Goal: Task Accomplishment & Management: Manage account settings

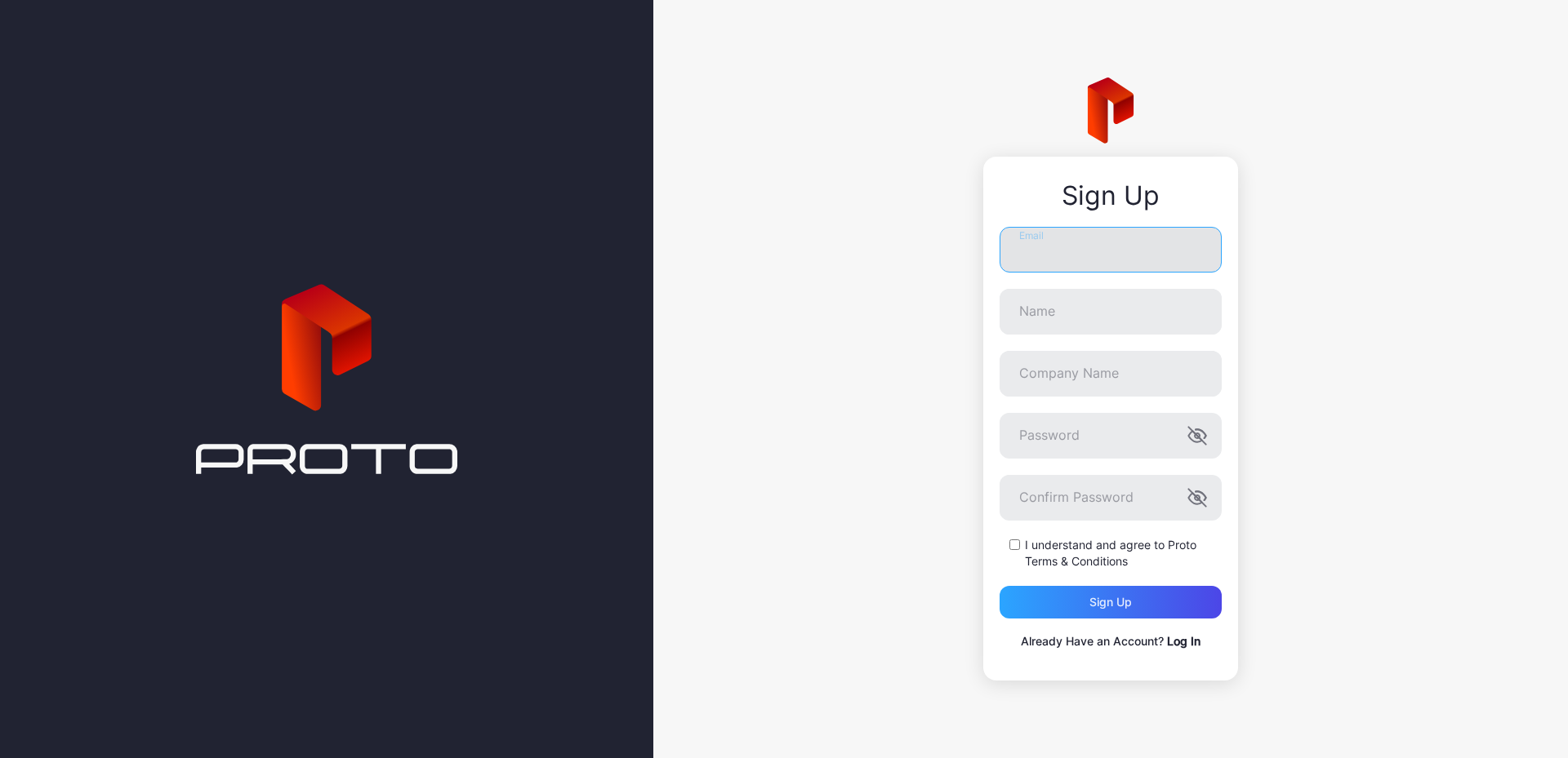
click at [1117, 260] on input "Email" at bounding box center [1110, 250] width 222 height 46
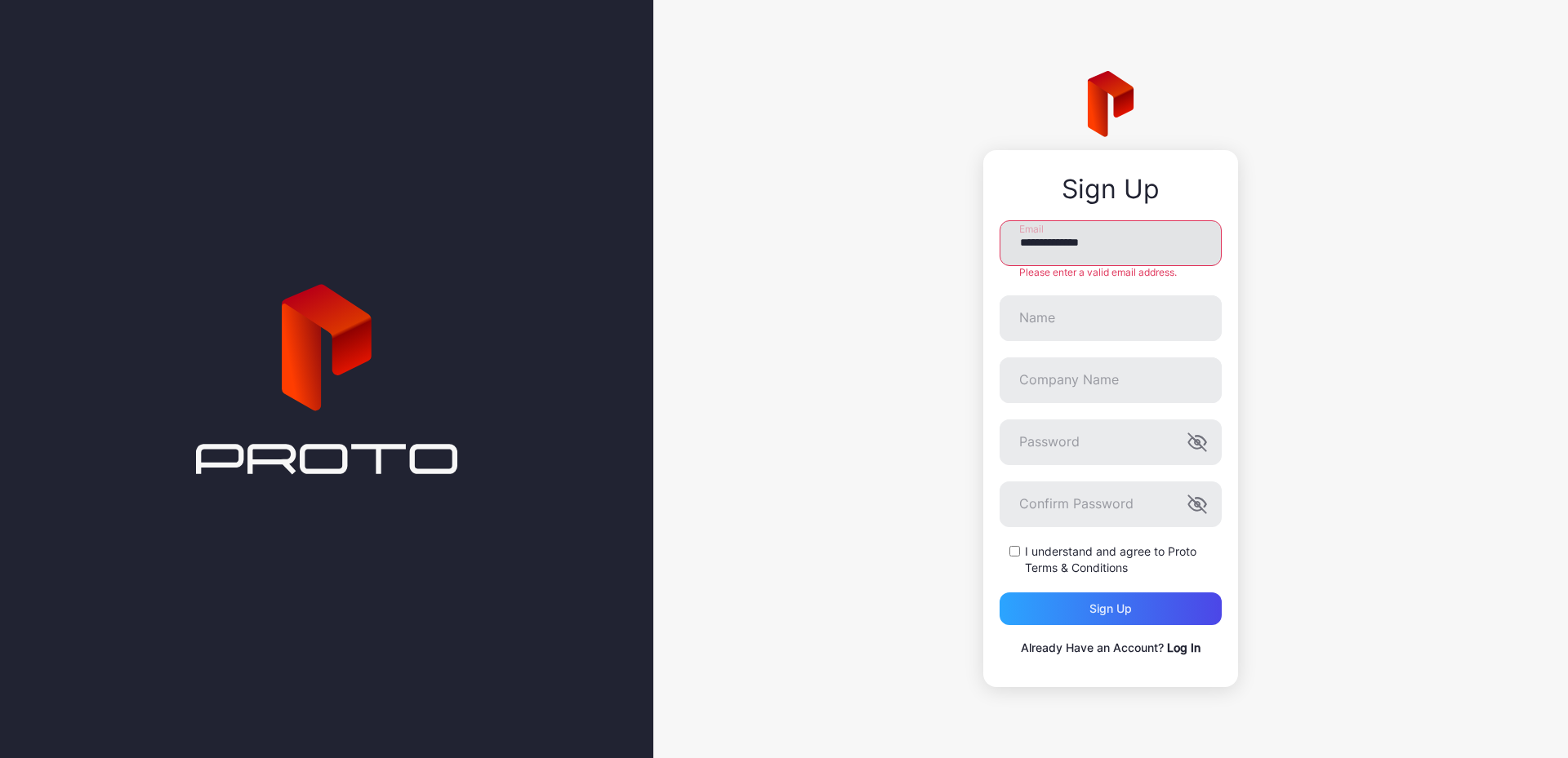
click at [1119, 257] on input "**********" at bounding box center [1110, 243] width 222 height 46
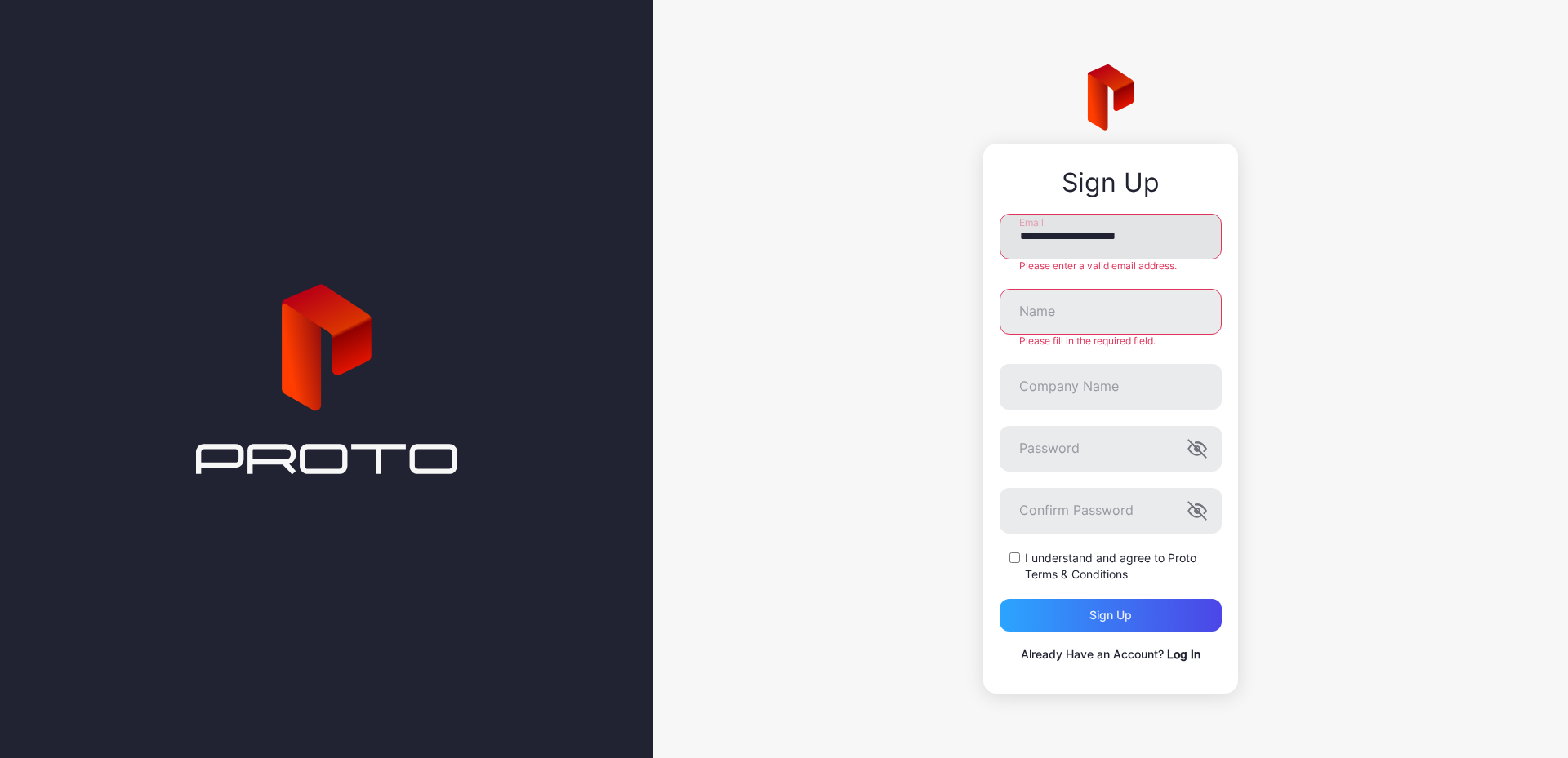
type input "**********"
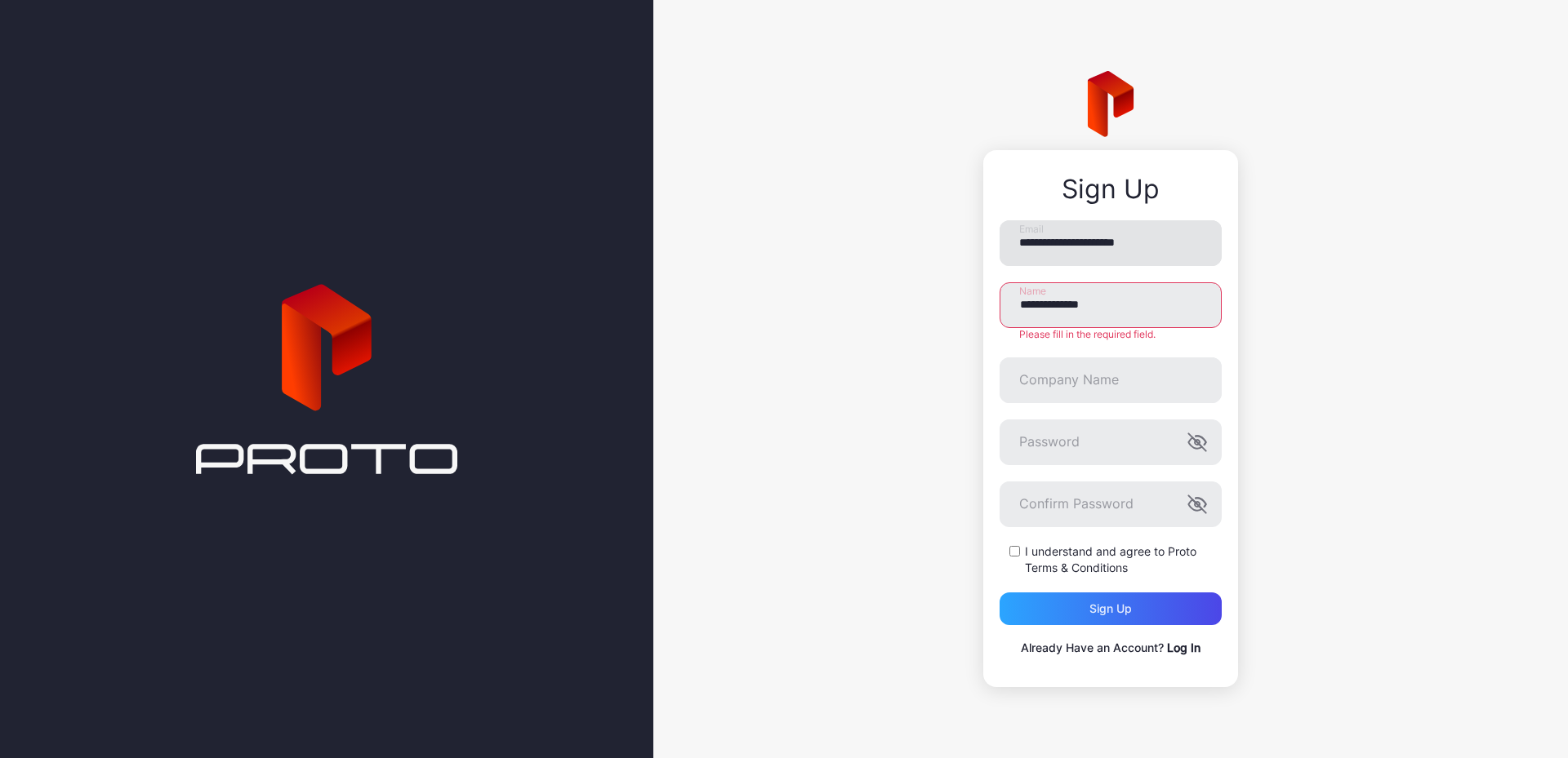
type input "**********"
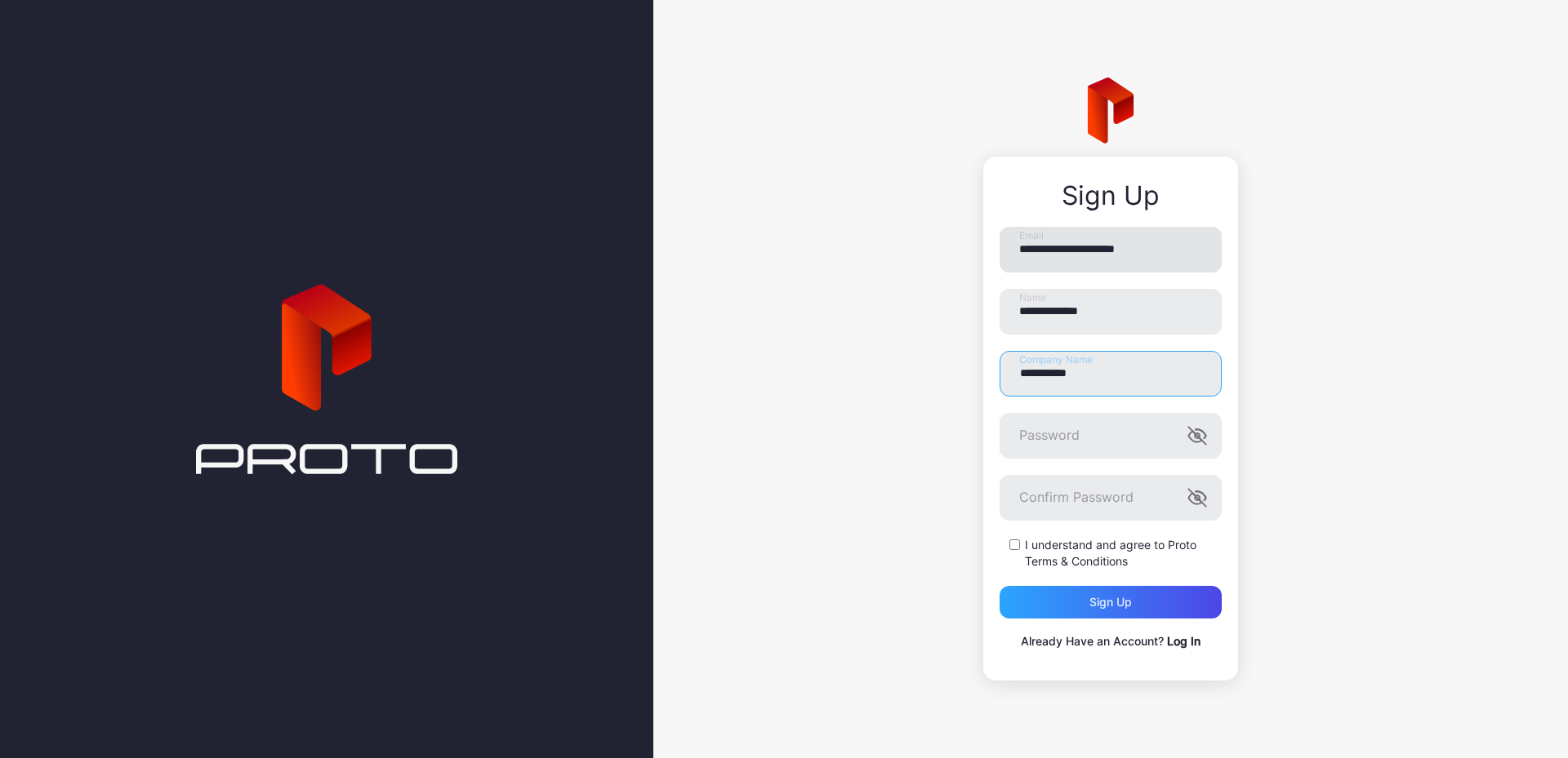
type input "**********"
click at [1202, 433] on icon "button" at bounding box center [1196, 436] width 19 height 19
click at [1202, 493] on icon "button" at bounding box center [1200, 495] width 11 height 9
click at [1079, 598] on div "Sign up" at bounding box center [1110, 602] width 222 height 33
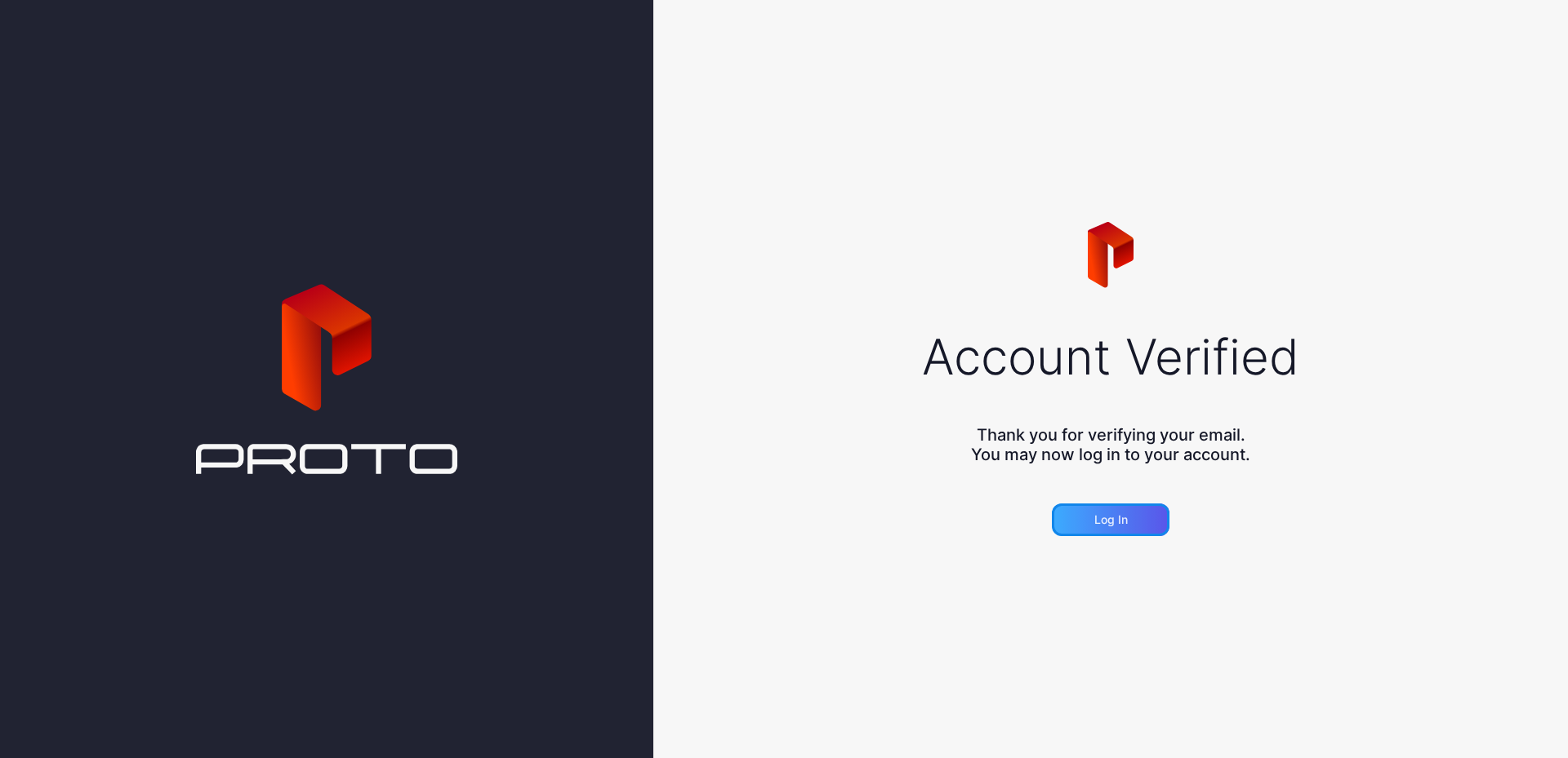
click at [1098, 518] on div "Log in" at bounding box center [1111, 520] width 34 height 13
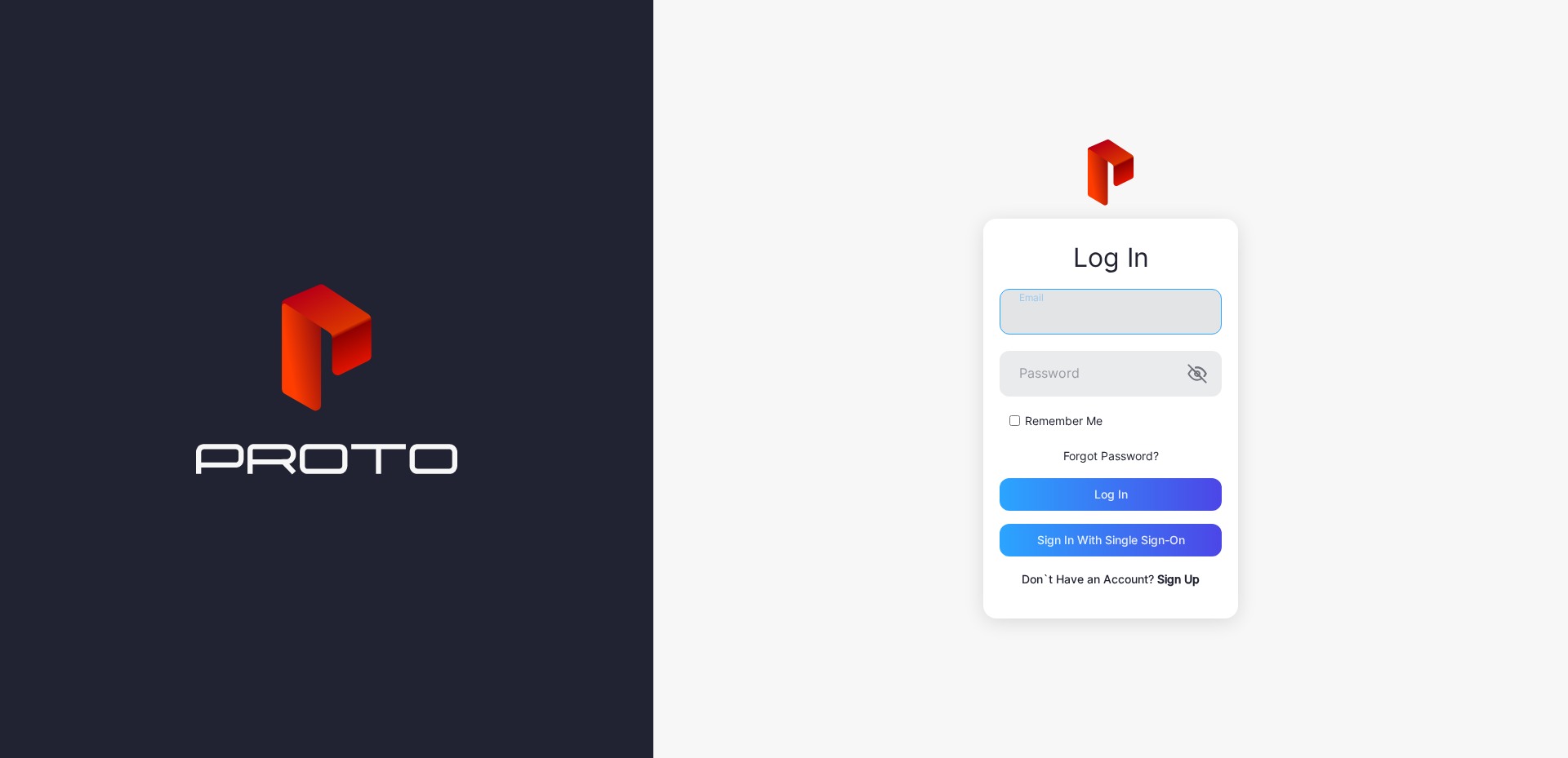
click at [1039, 317] on input "Email" at bounding box center [1110, 312] width 222 height 46
type input "**********"
click at [999, 478] on button "Log in" at bounding box center [1110, 494] width 222 height 33
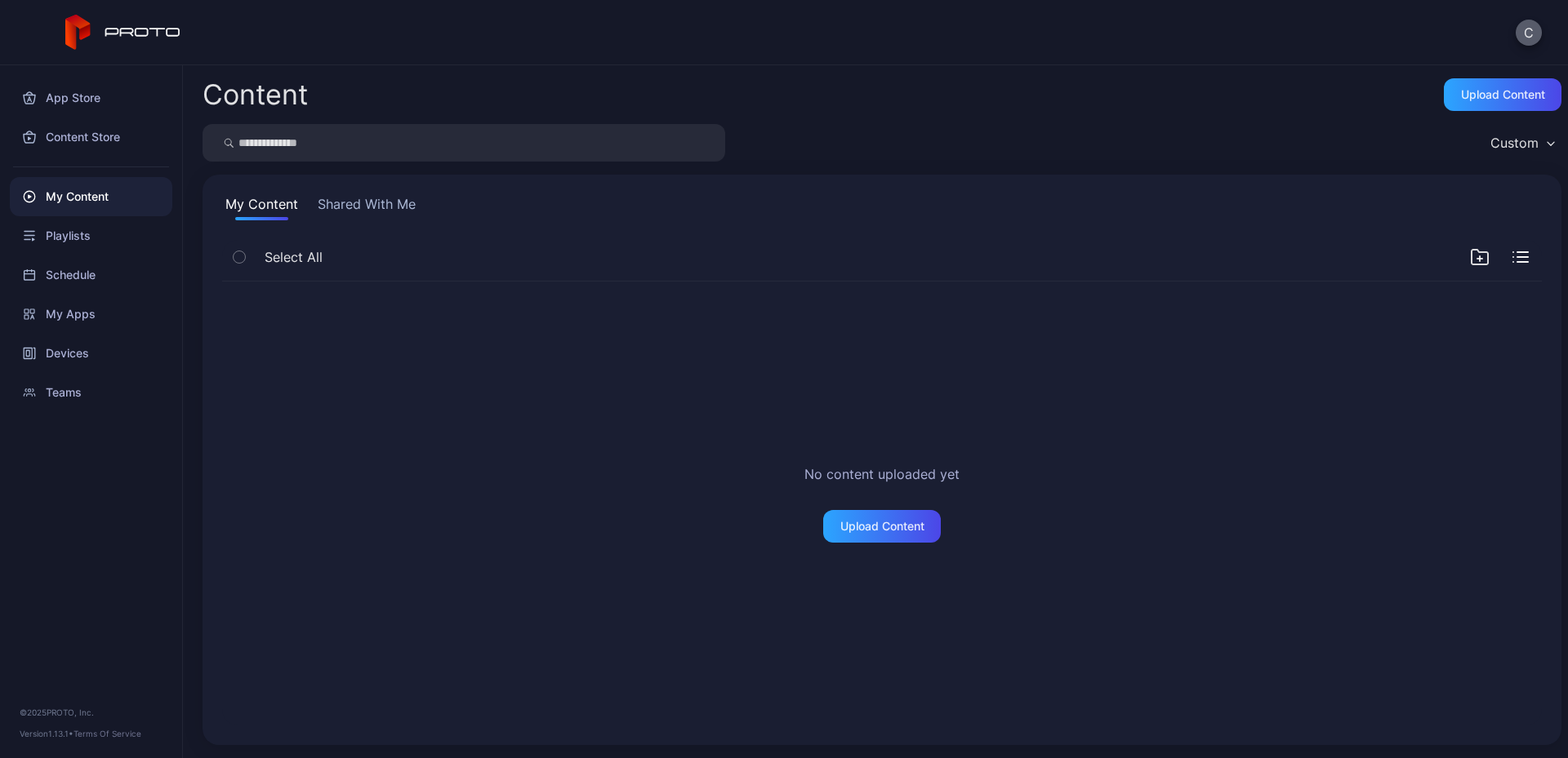
click at [1530, 30] on button "C" at bounding box center [1528, 32] width 26 height 26
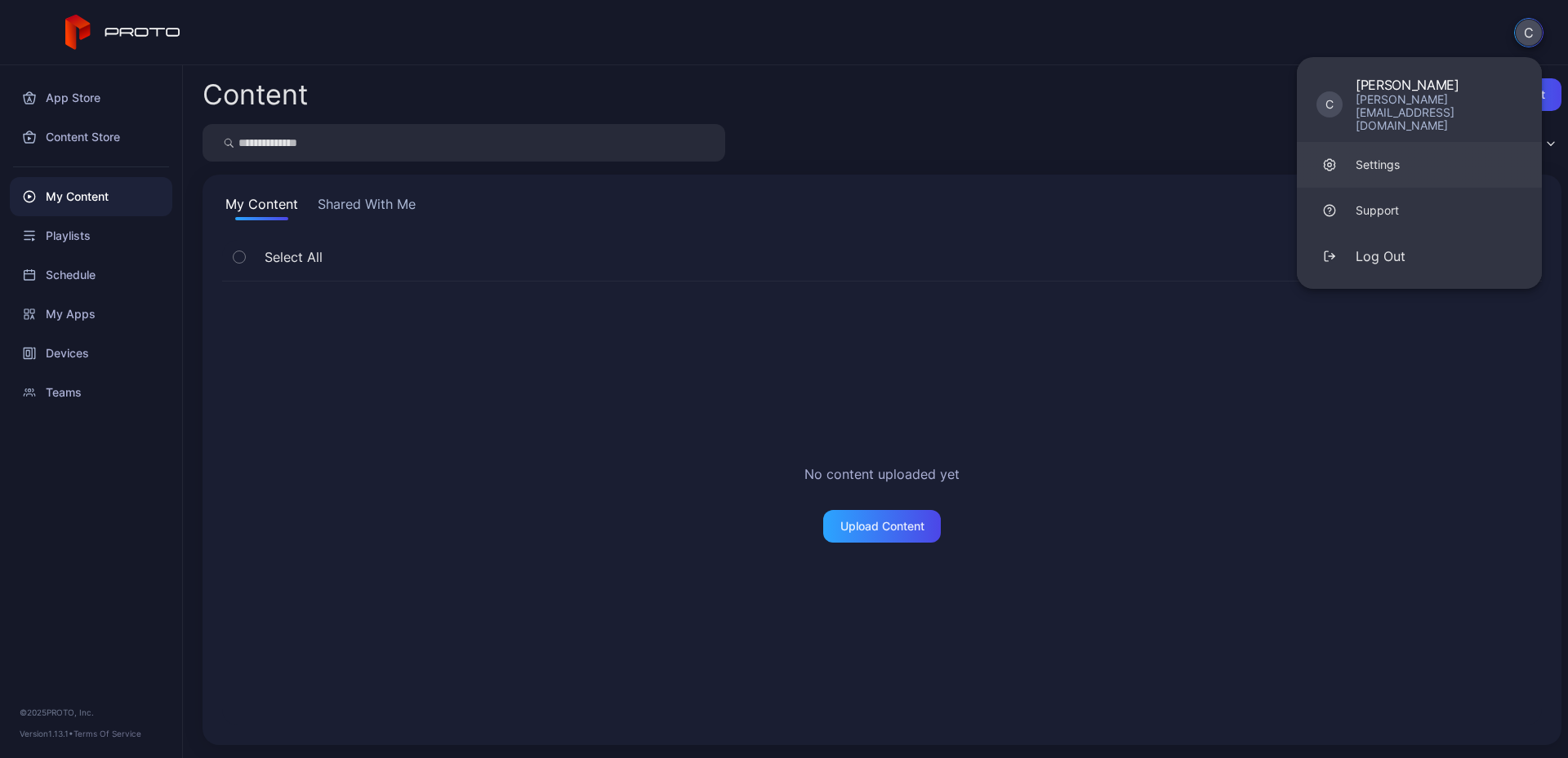
click at [1369, 157] on div "Settings" at bounding box center [1377, 164] width 44 height 16
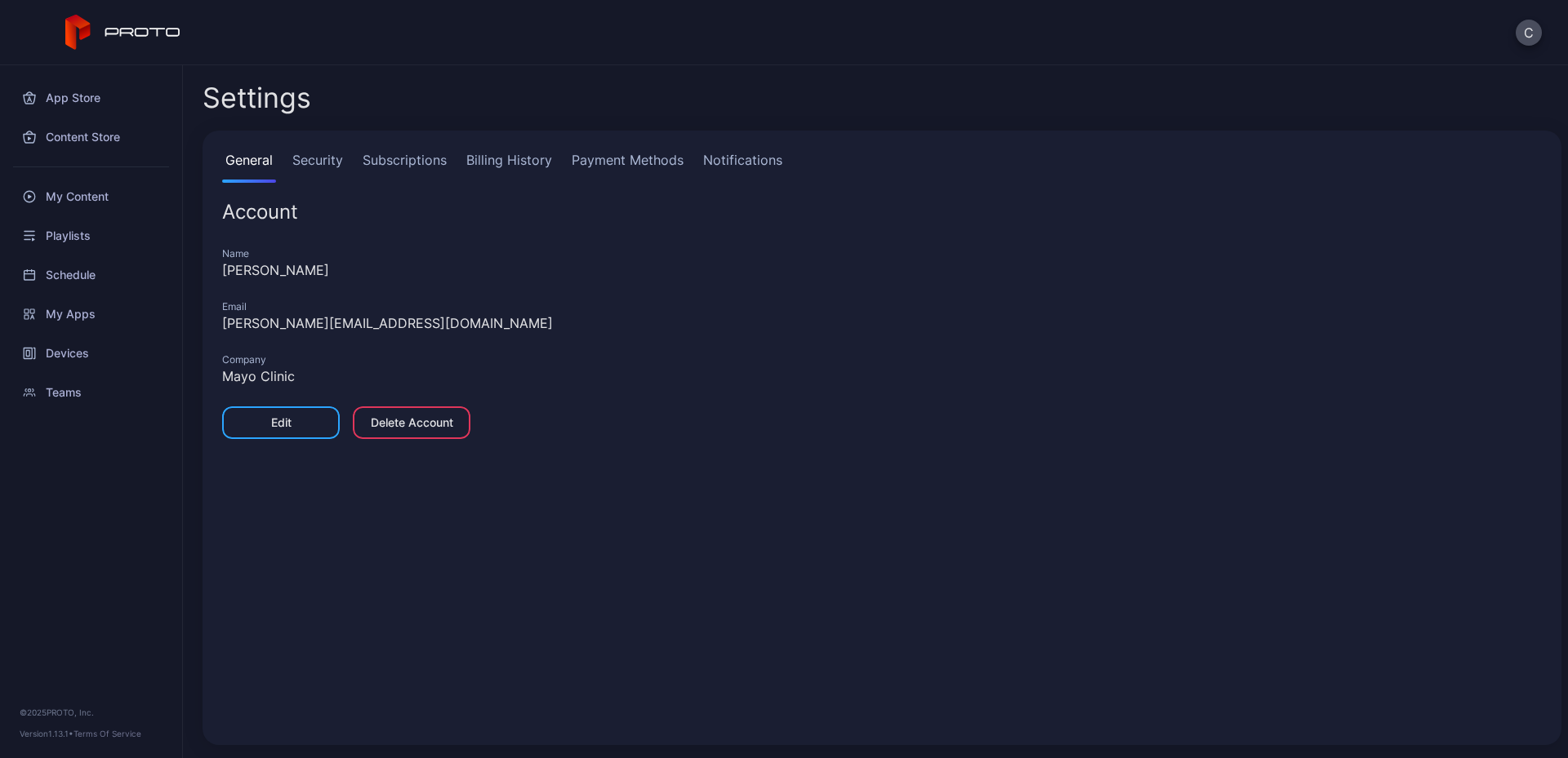
click at [321, 157] on link "Security" at bounding box center [317, 166] width 57 height 33
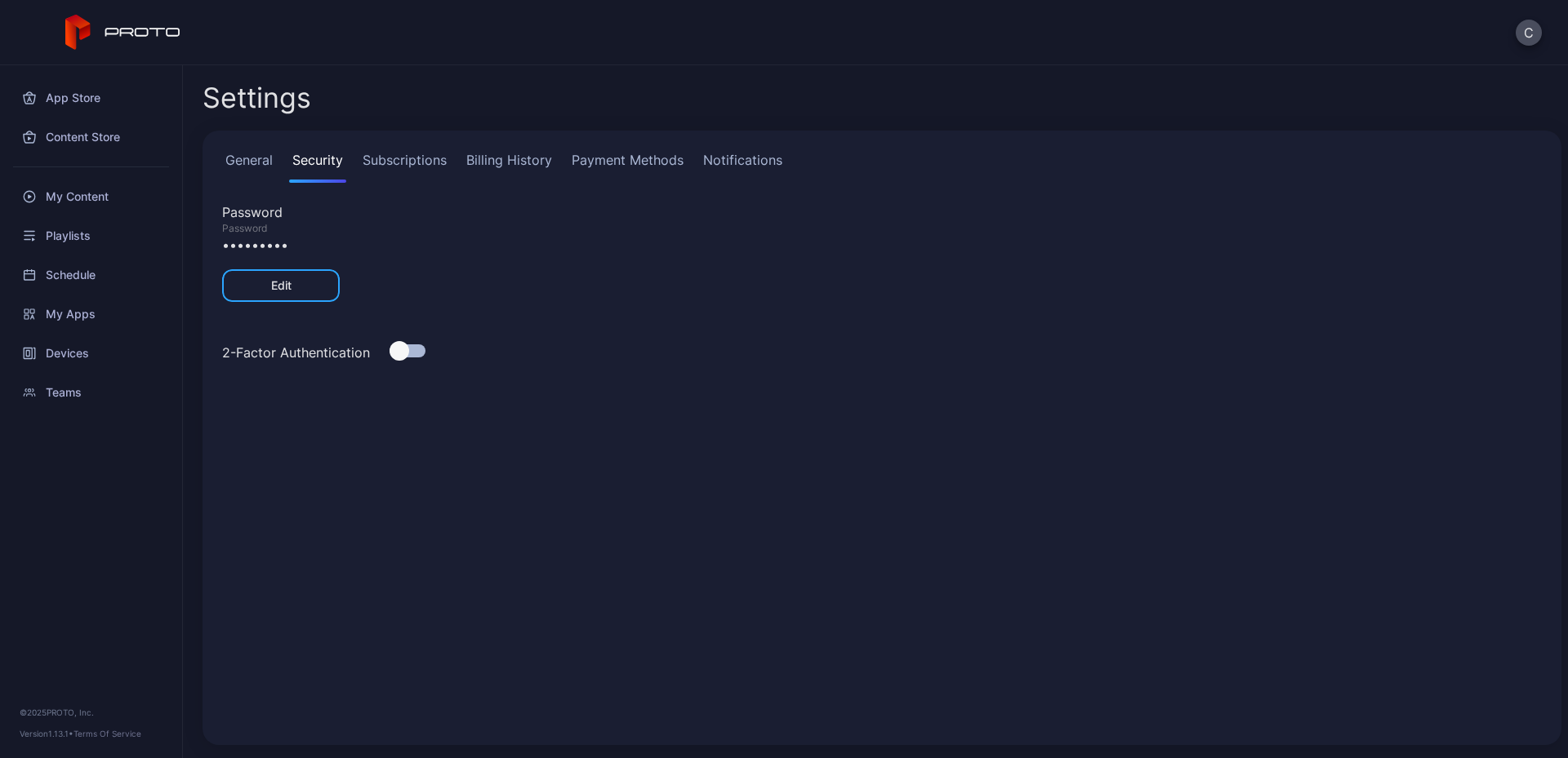
click at [393, 164] on link "Subscriptions" at bounding box center [404, 166] width 90 height 33
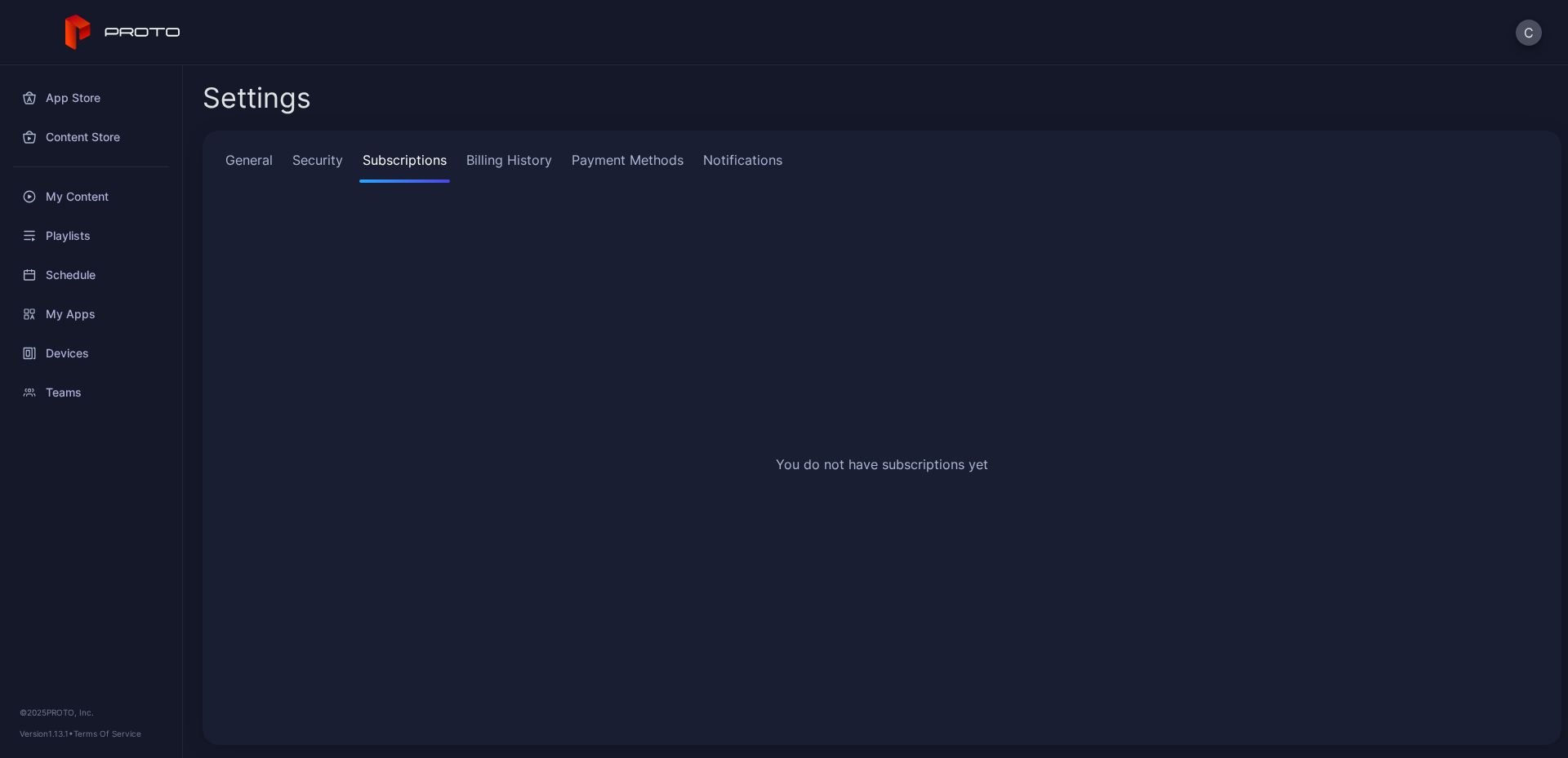
click at [498, 157] on link "Billing History" at bounding box center [509, 166] width 92 height 33
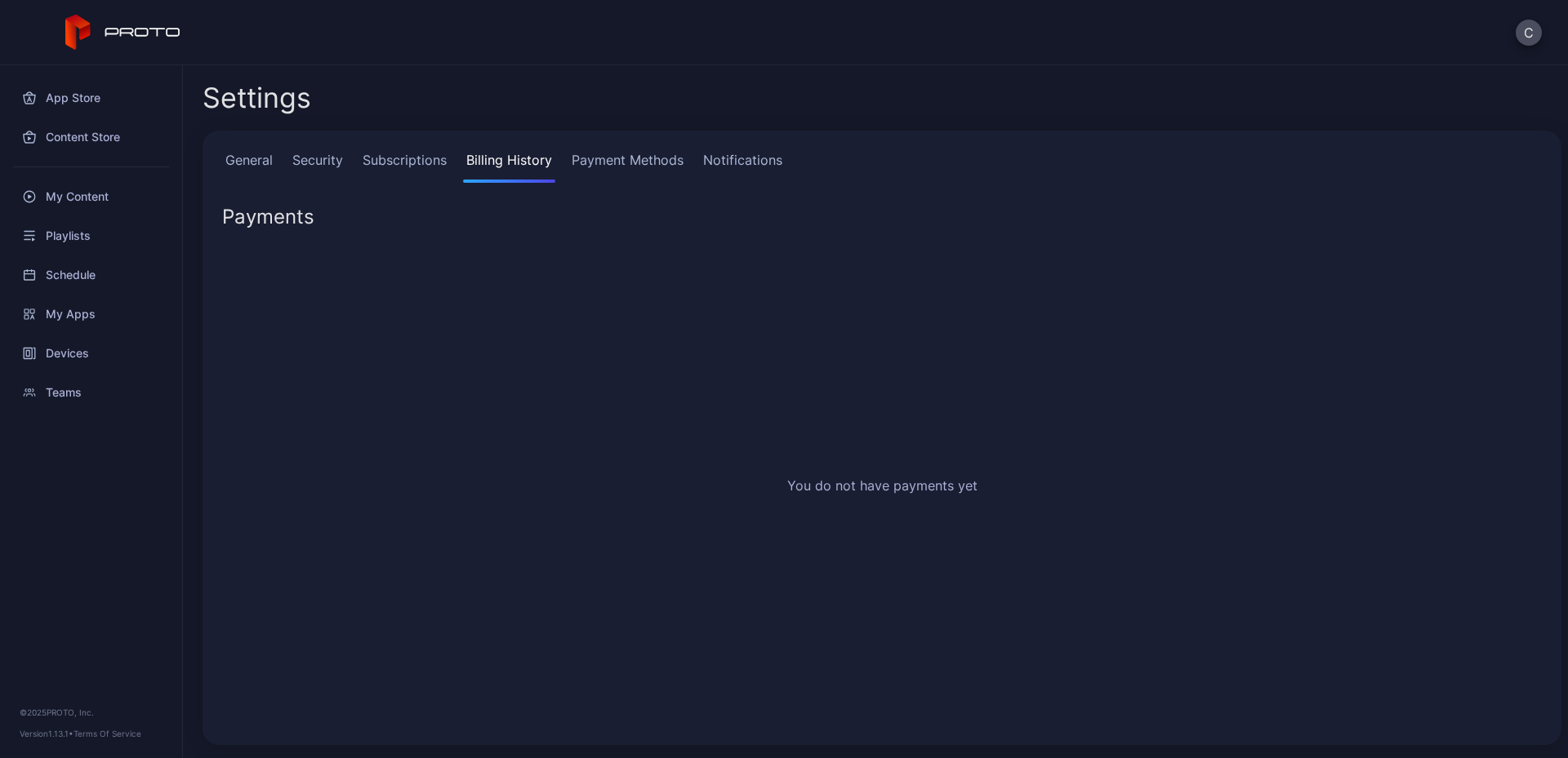
click at [602, 156] on link "Payment Methods" at bounding box center [627, 166] width 118 height 33
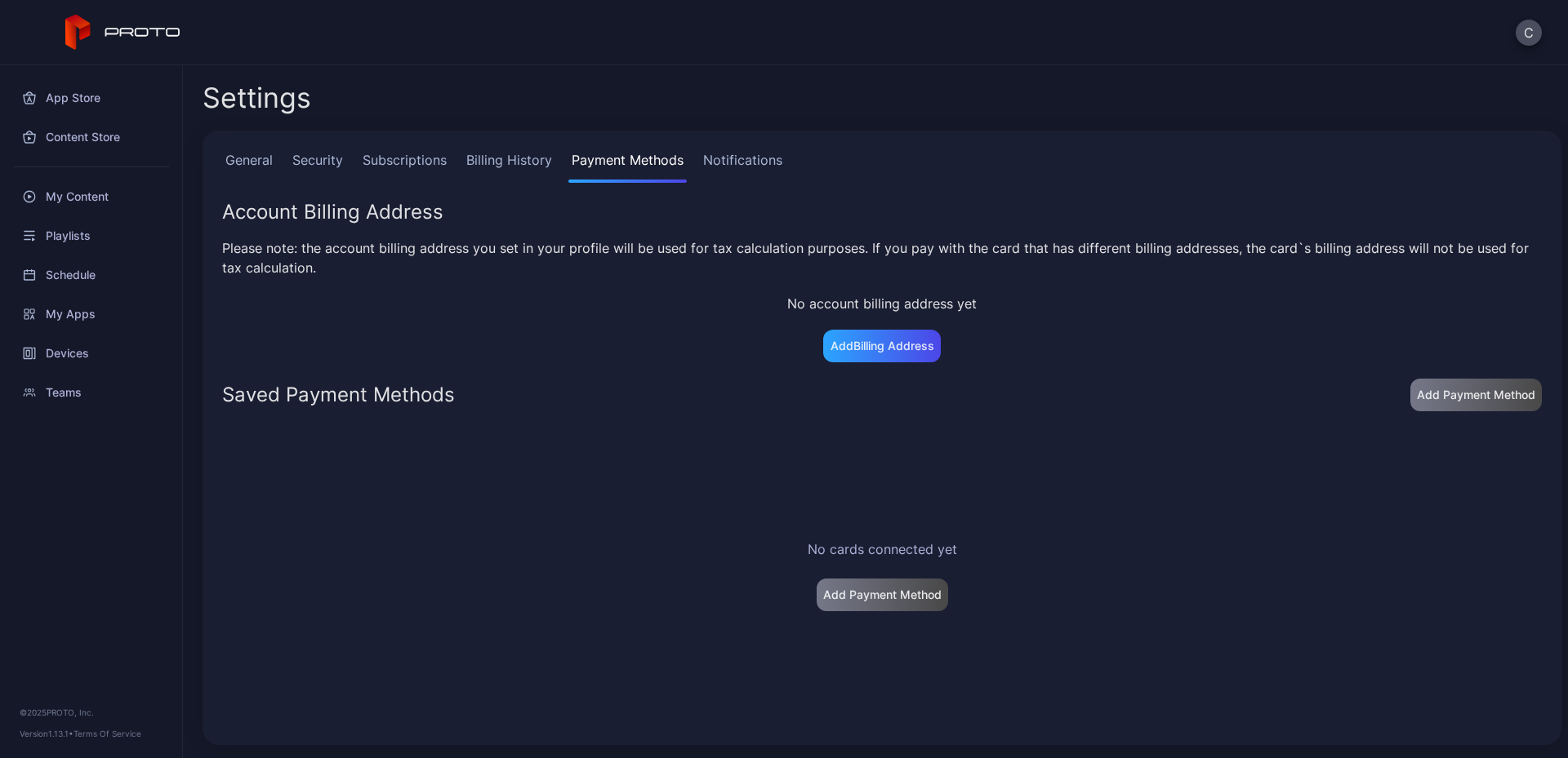
click at [718, 161] on link "Notifications" at bounding box center [742, 166] width 86 height 33
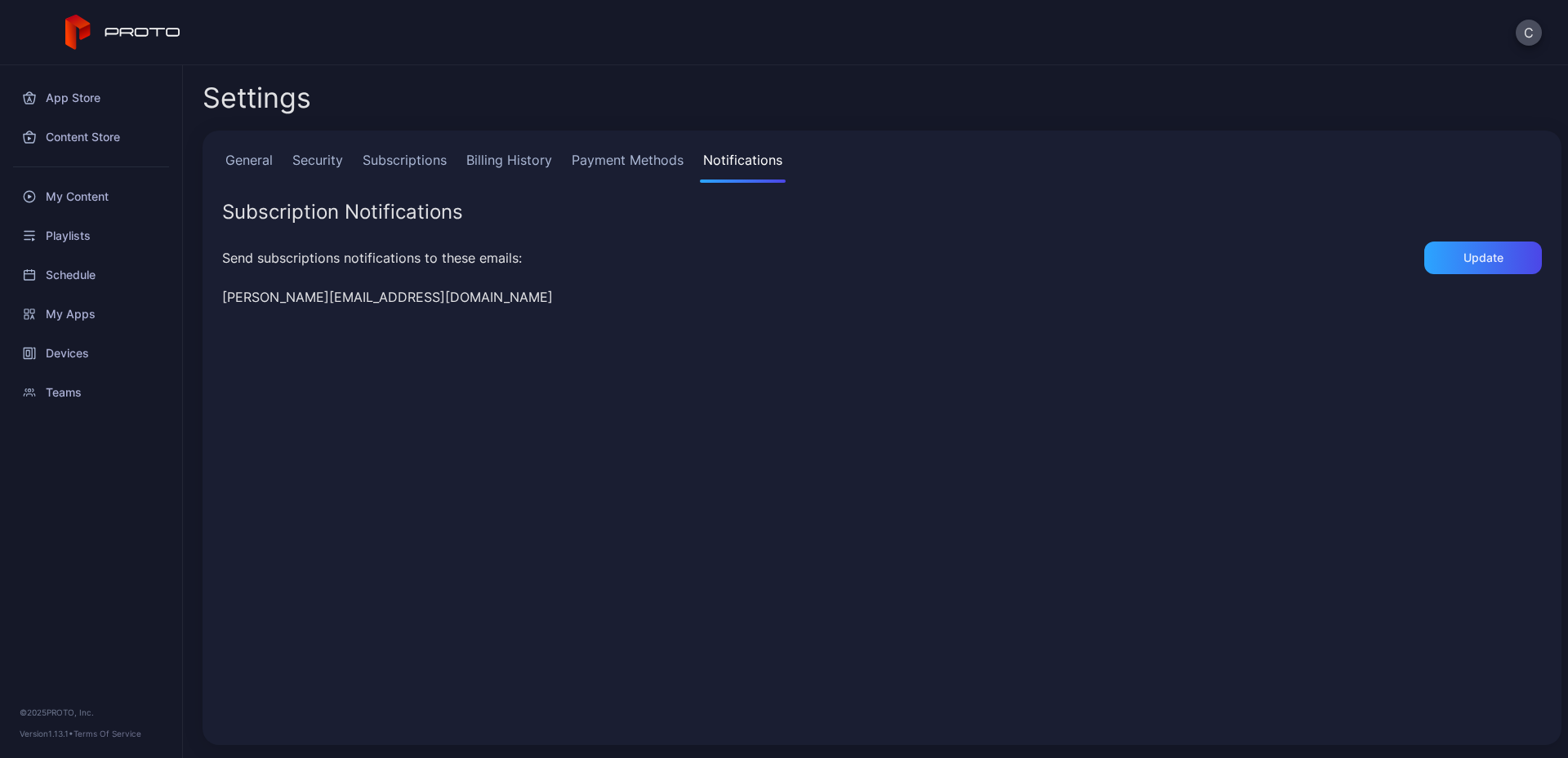
click at [256, 163] on link "General" at bounding box center [249, 166] width 54 height 33
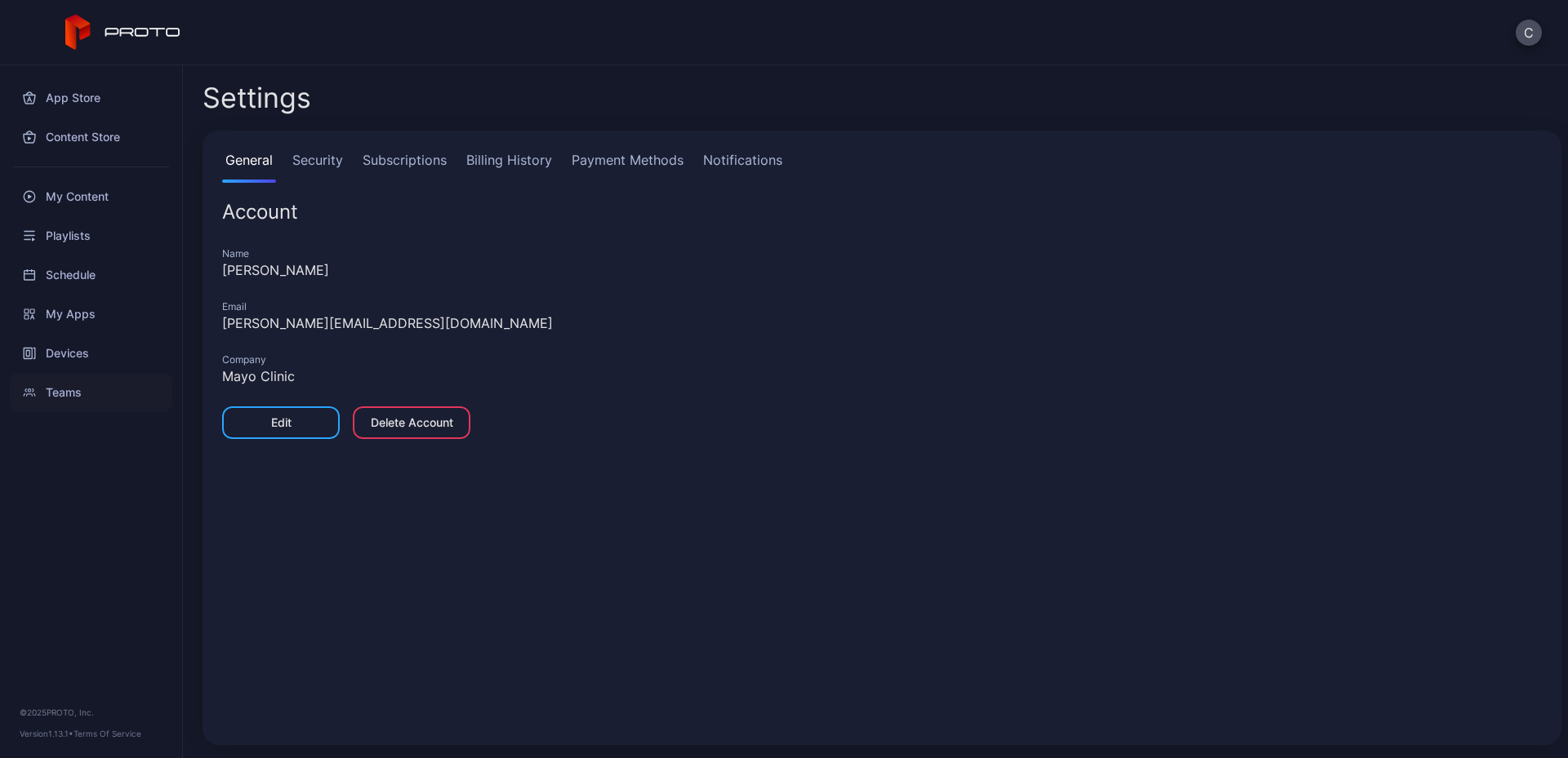
click at [55, 396] on div "Teams" at bounding box center [90, 392] width 163 height 39
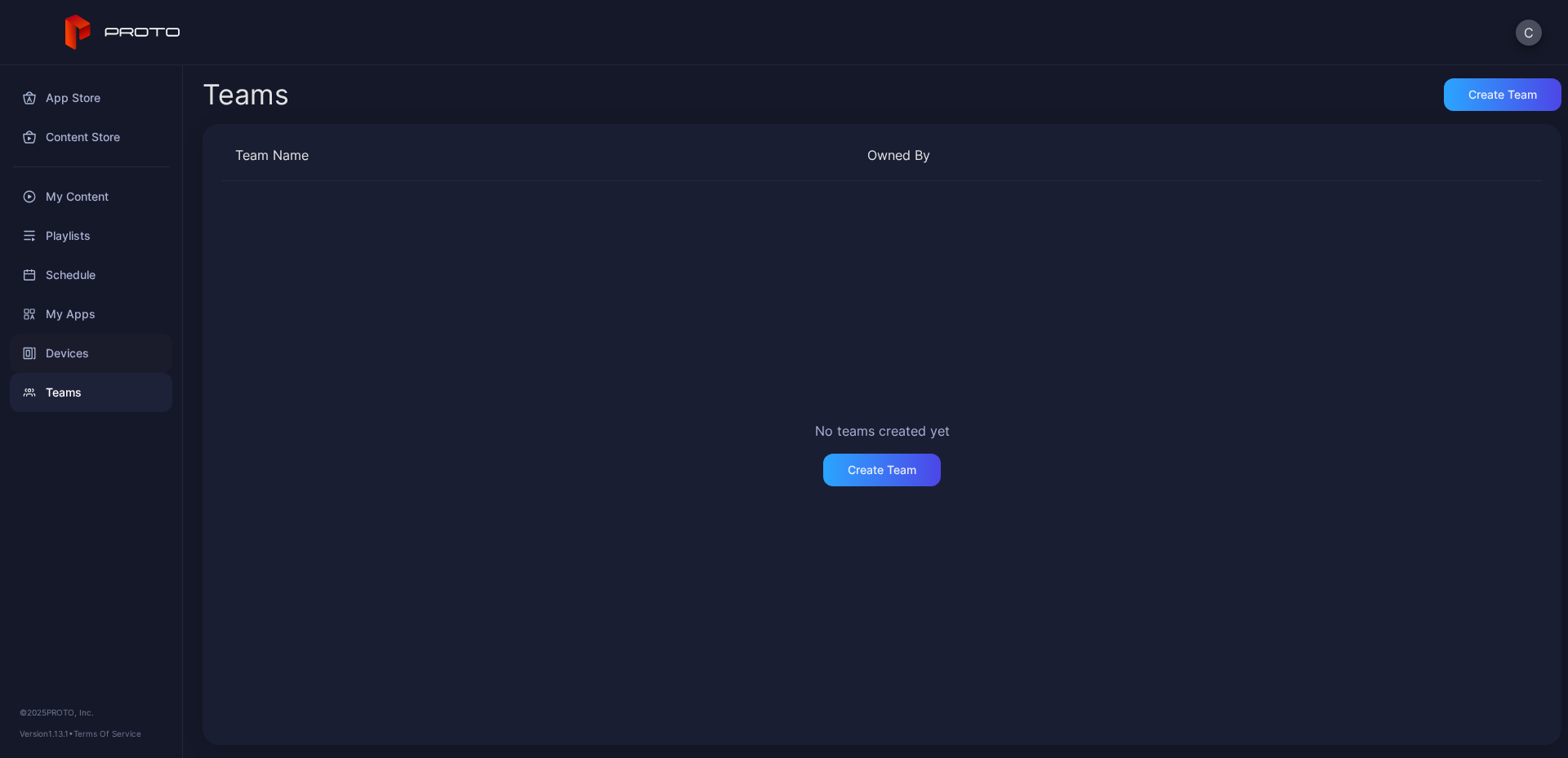
click at [72, 352] on div "Devices" at bounding box center [90, 353] width 163 height 39
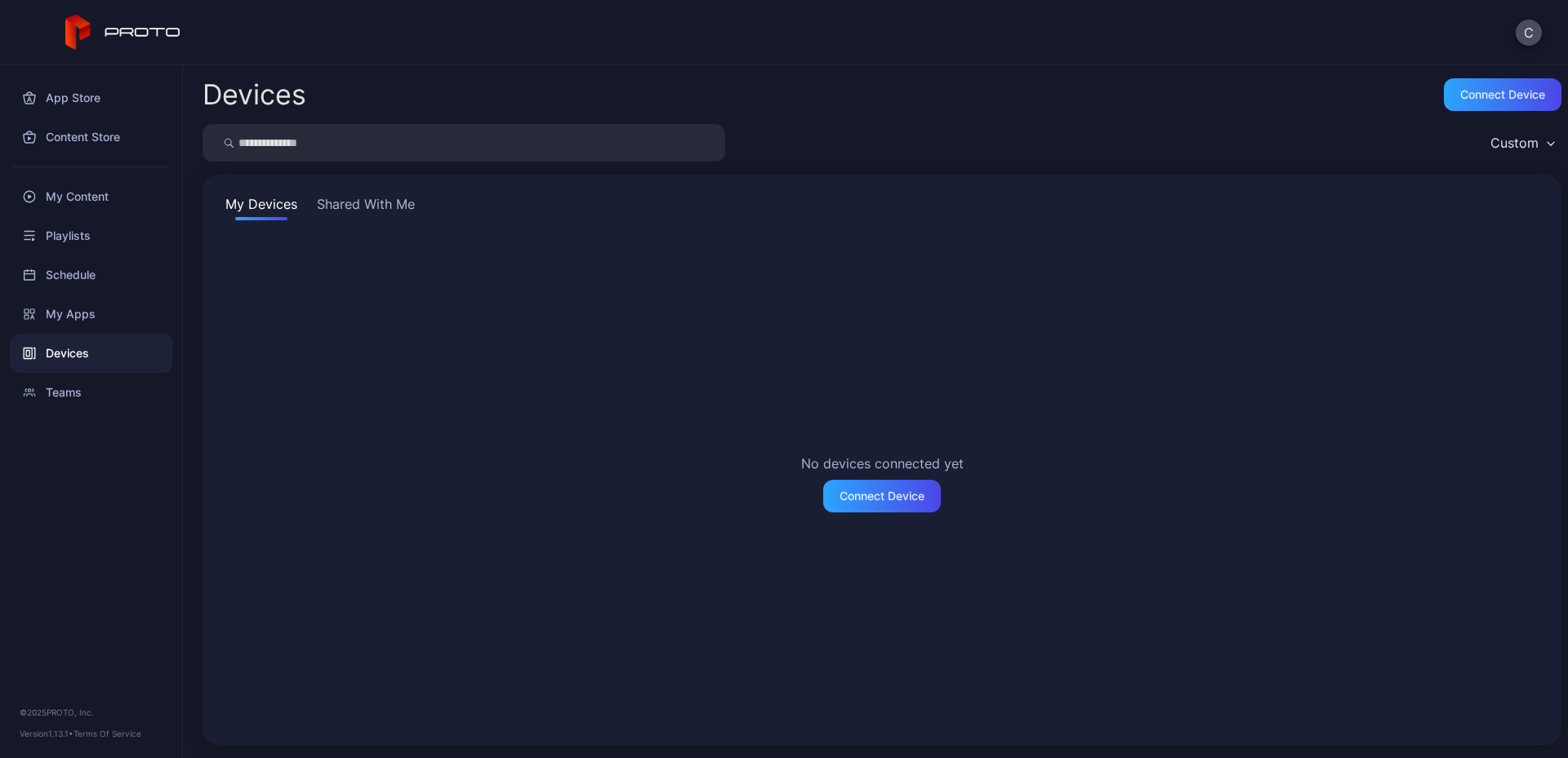
click at [373, 211] on button "Shared With Me" at bounding box center [366, 207] width 105 height 26
click at [199, 204] on div "Devices Connect device Custom My Devices Shared With Me Devices that are shared…" at bounding box center [875, 412] width 1385 height 693
click at [258, 201] on button "My Devices" at bounding box center [261, 207] width 78 height 26
click at [78, 309] on div "My Apps" at bounding box center [90, 314] width 163 height 39
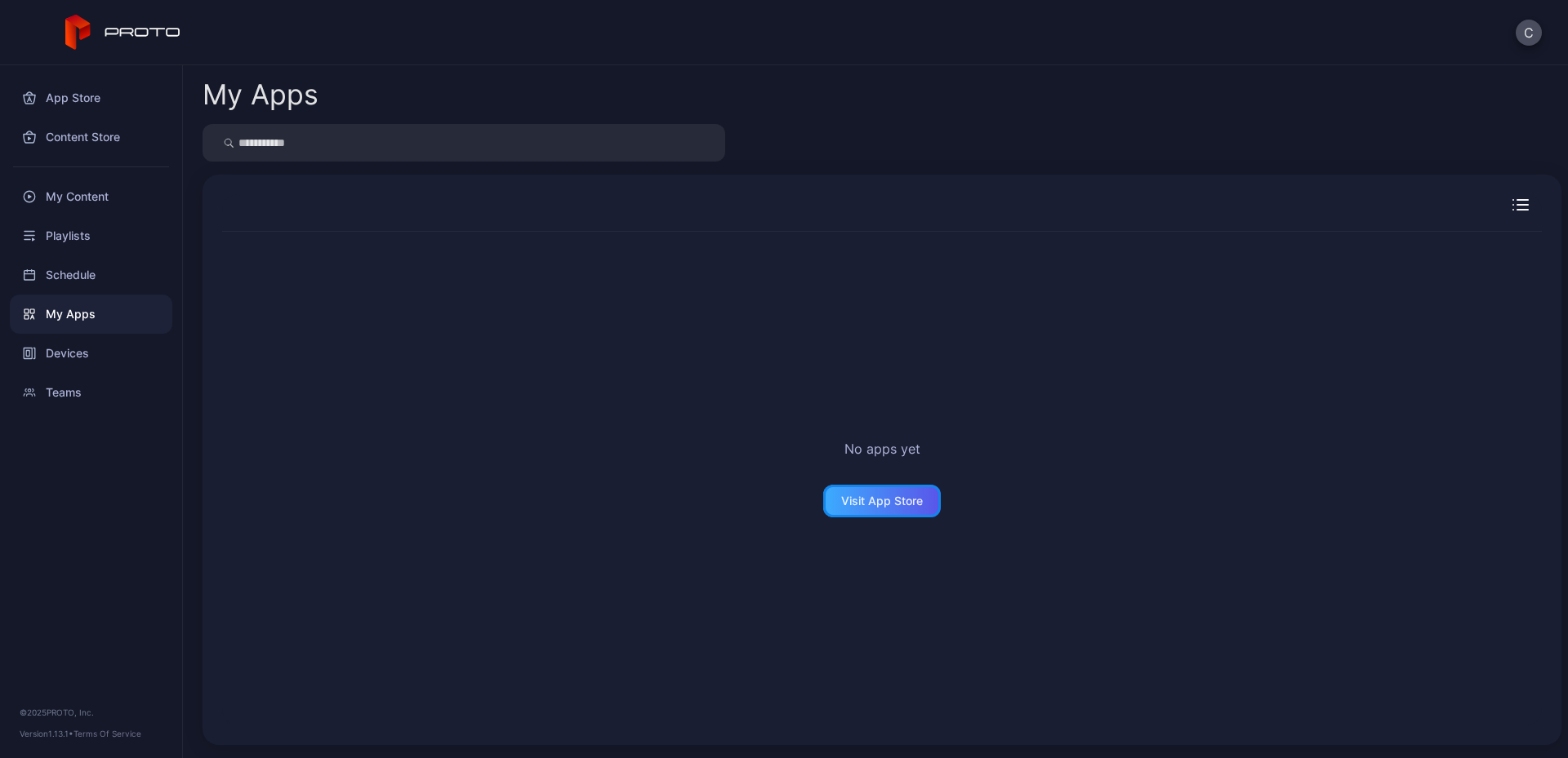
click at [865, 501] on div "Visit App Store" at bounding box center [882, 501] width 82 height 13
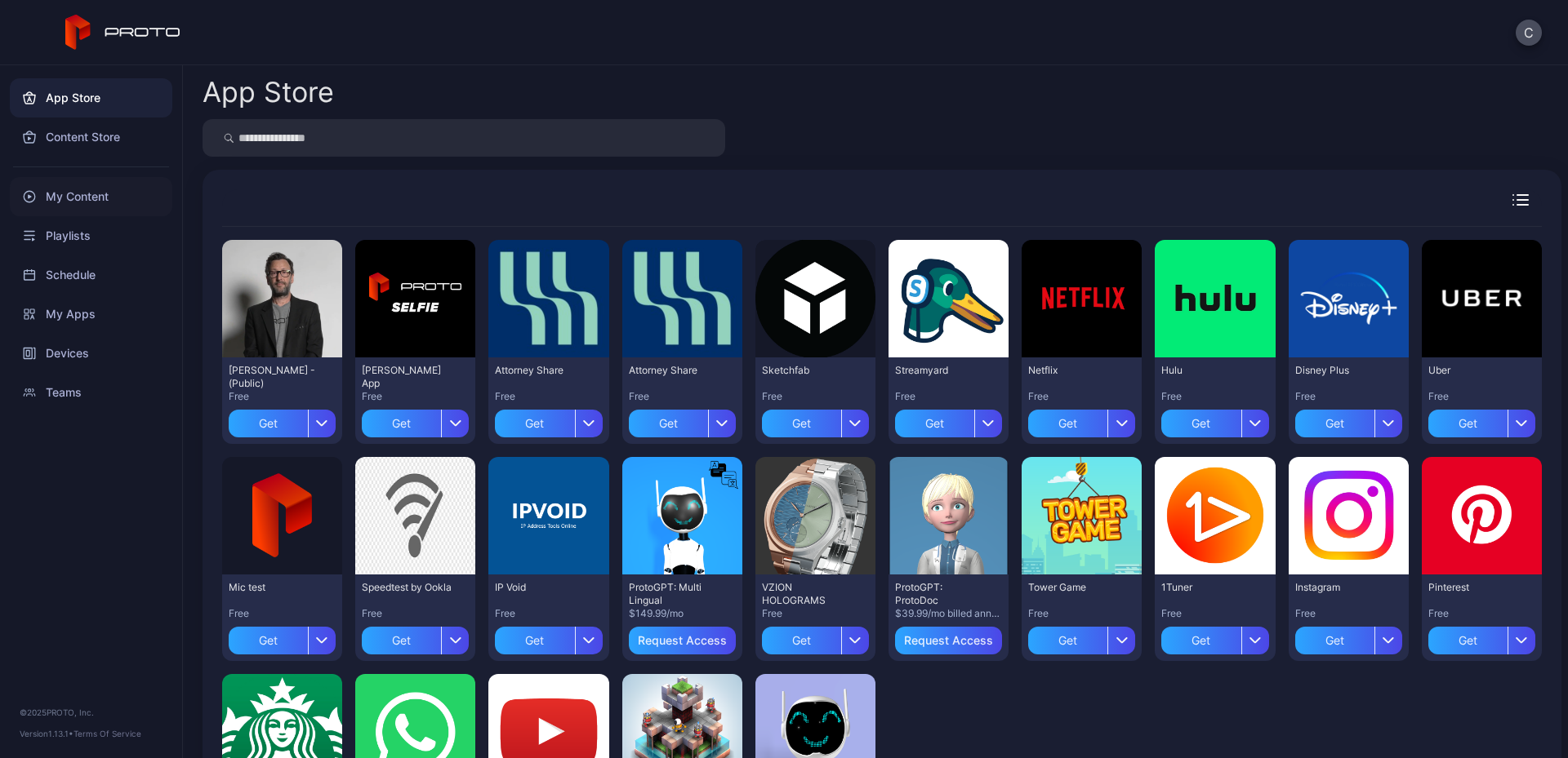
click at [72, 191] on div "My Content" at bounding box center [90, 196] width 163 height 39
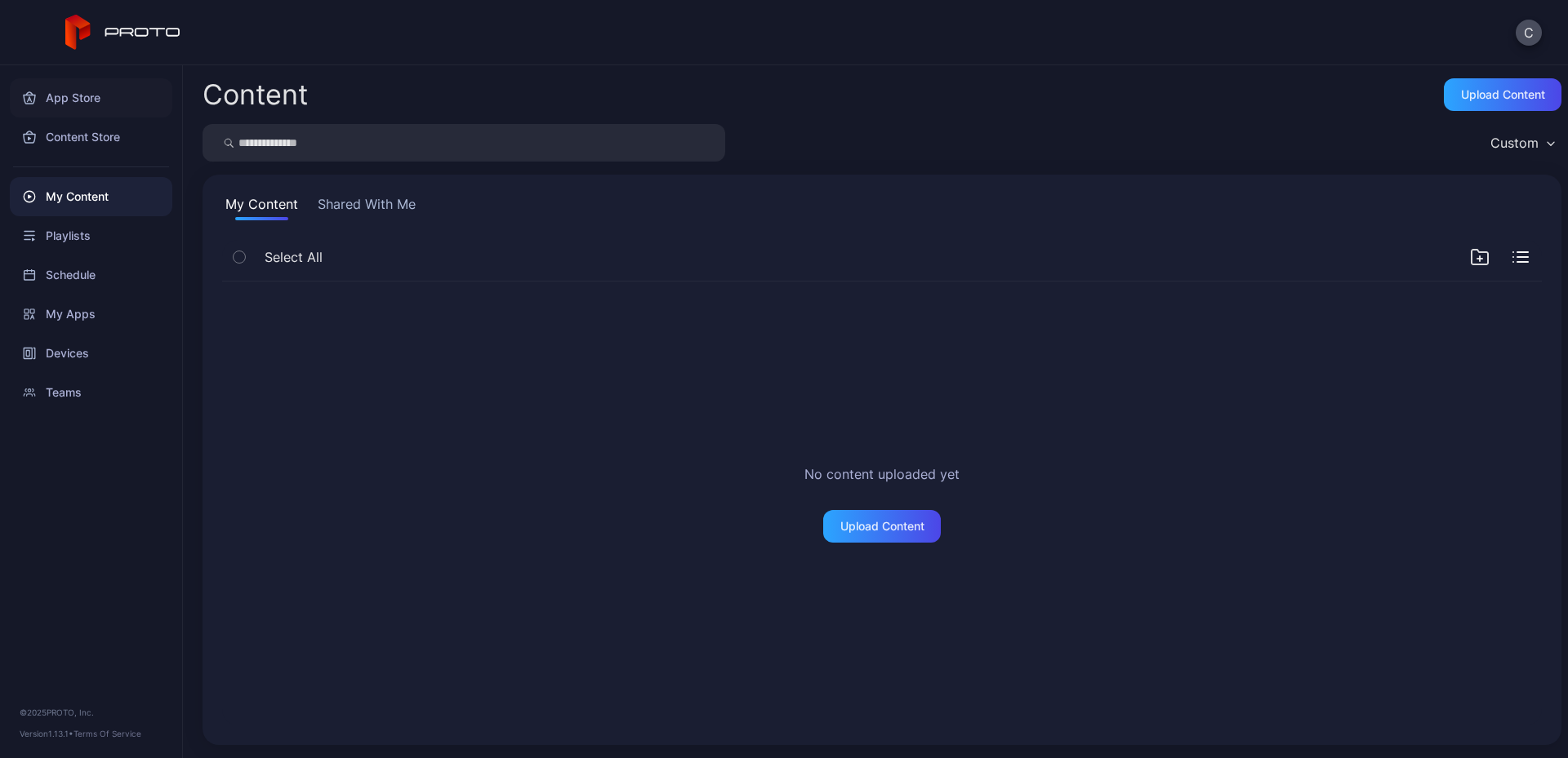
click at [78, 105] on div "App Store" at bounding box center [90, 97] width 163 height 39
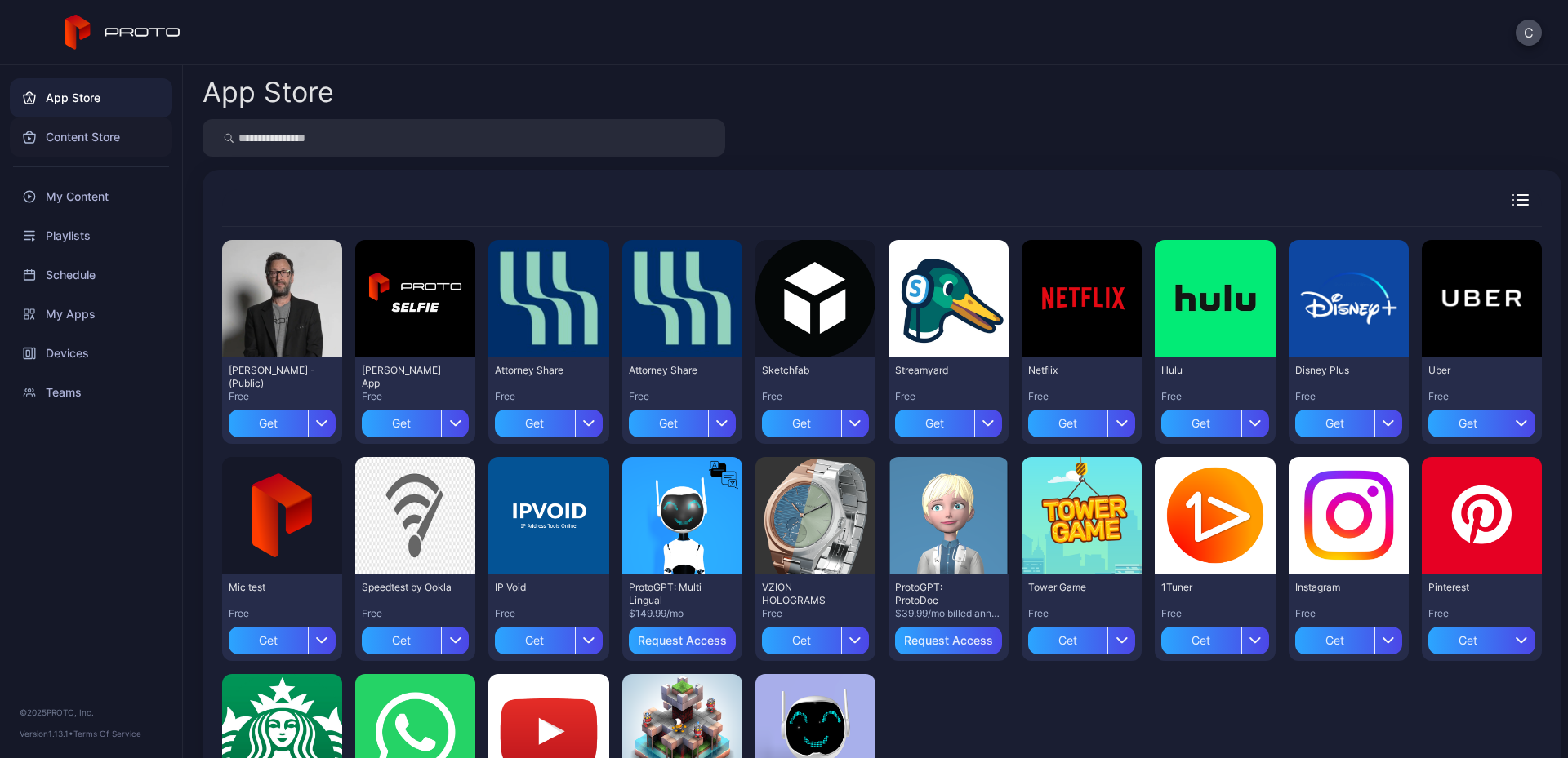
click at [75, 139] on div "Content Store" at bounding box center [90, 137] width 163 height 39
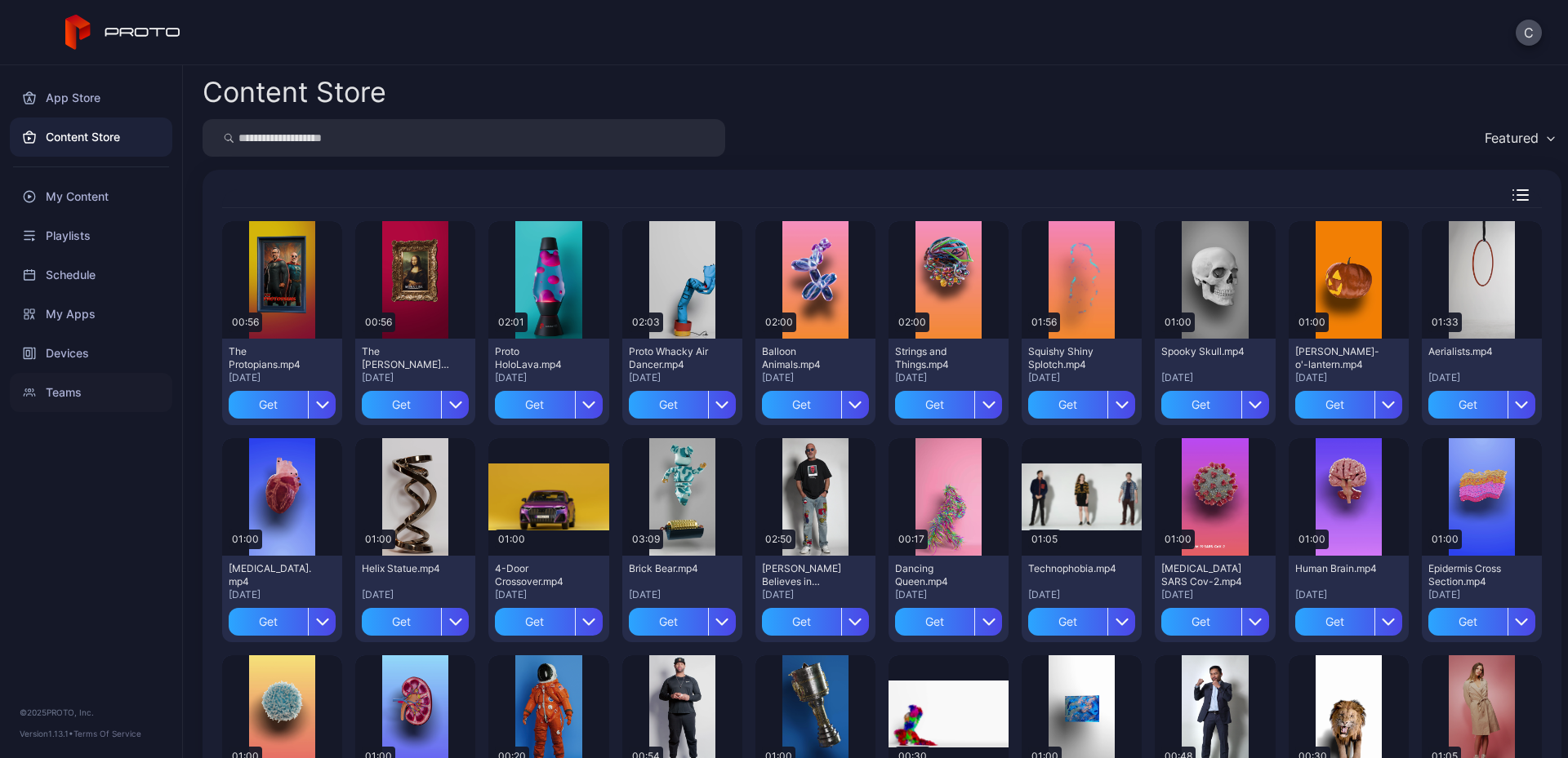
click at [60, 390] on div "Teams" at bounding box center [90, 392] width 163 height 39
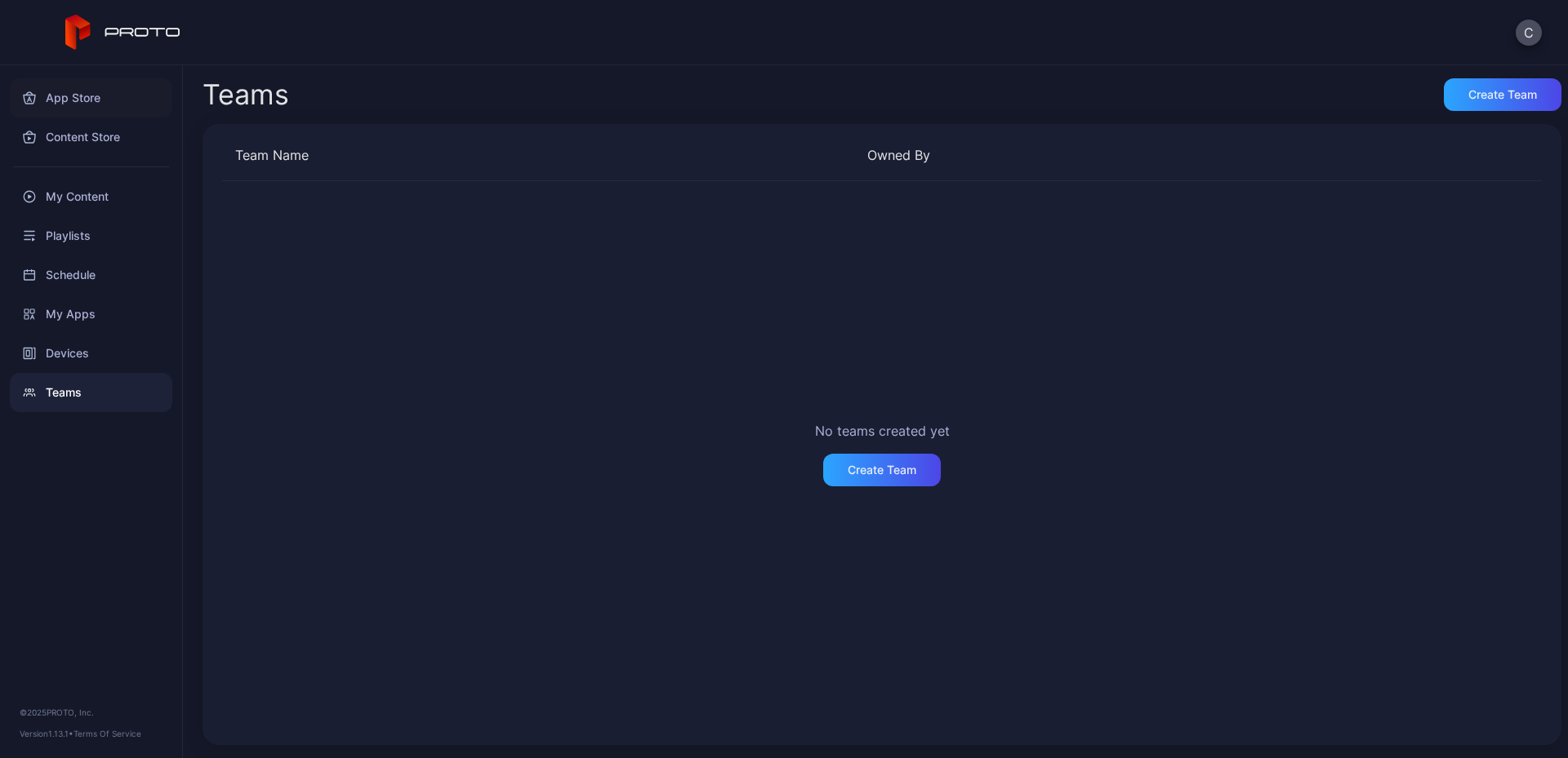
click at [65, 92] on div "App Store" at bounding box center [90, 97] width 163 height 39
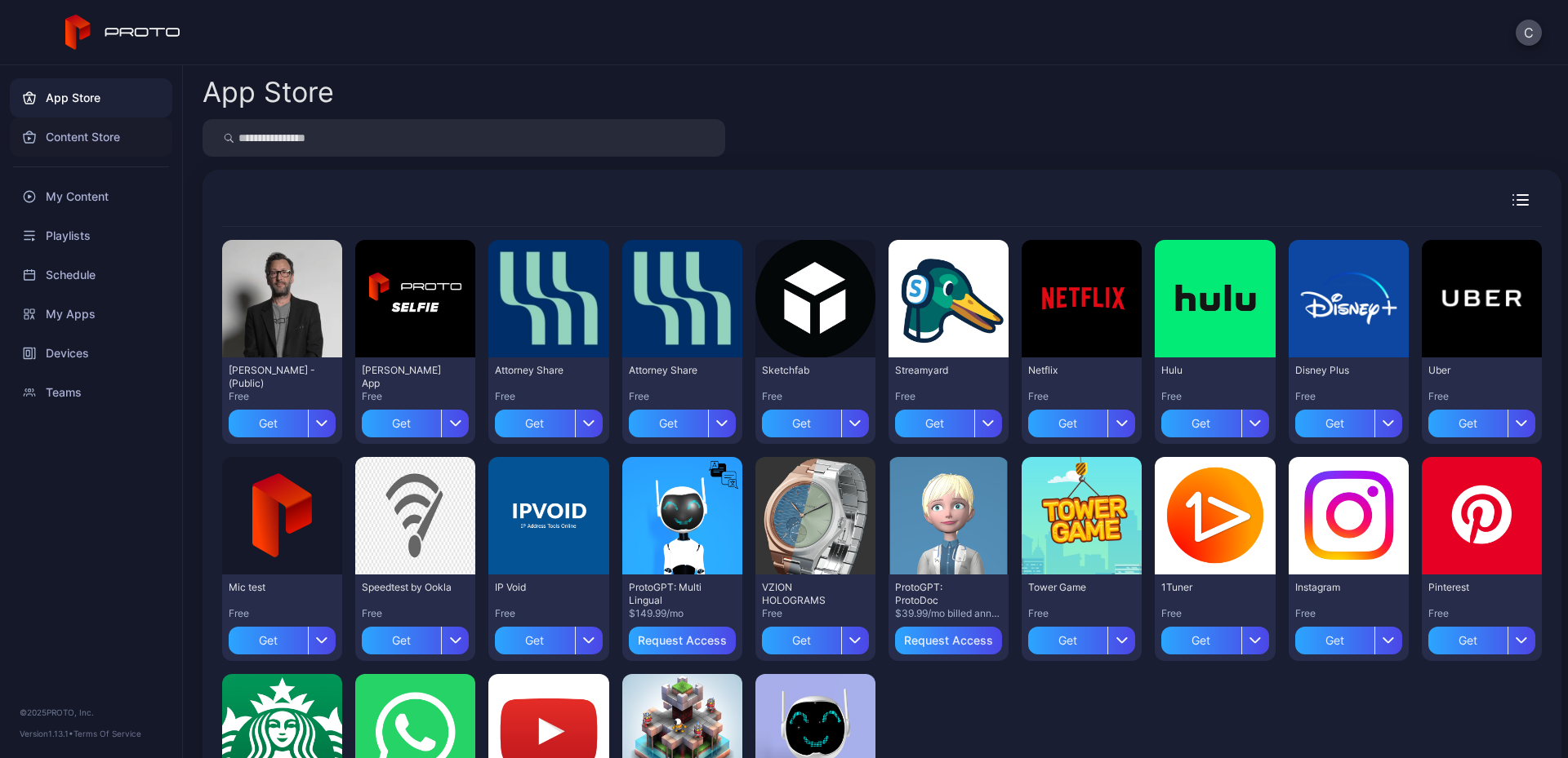
click at [74, 133] on div "Content Store" at bounding box center [90, 137] width 163 height 39
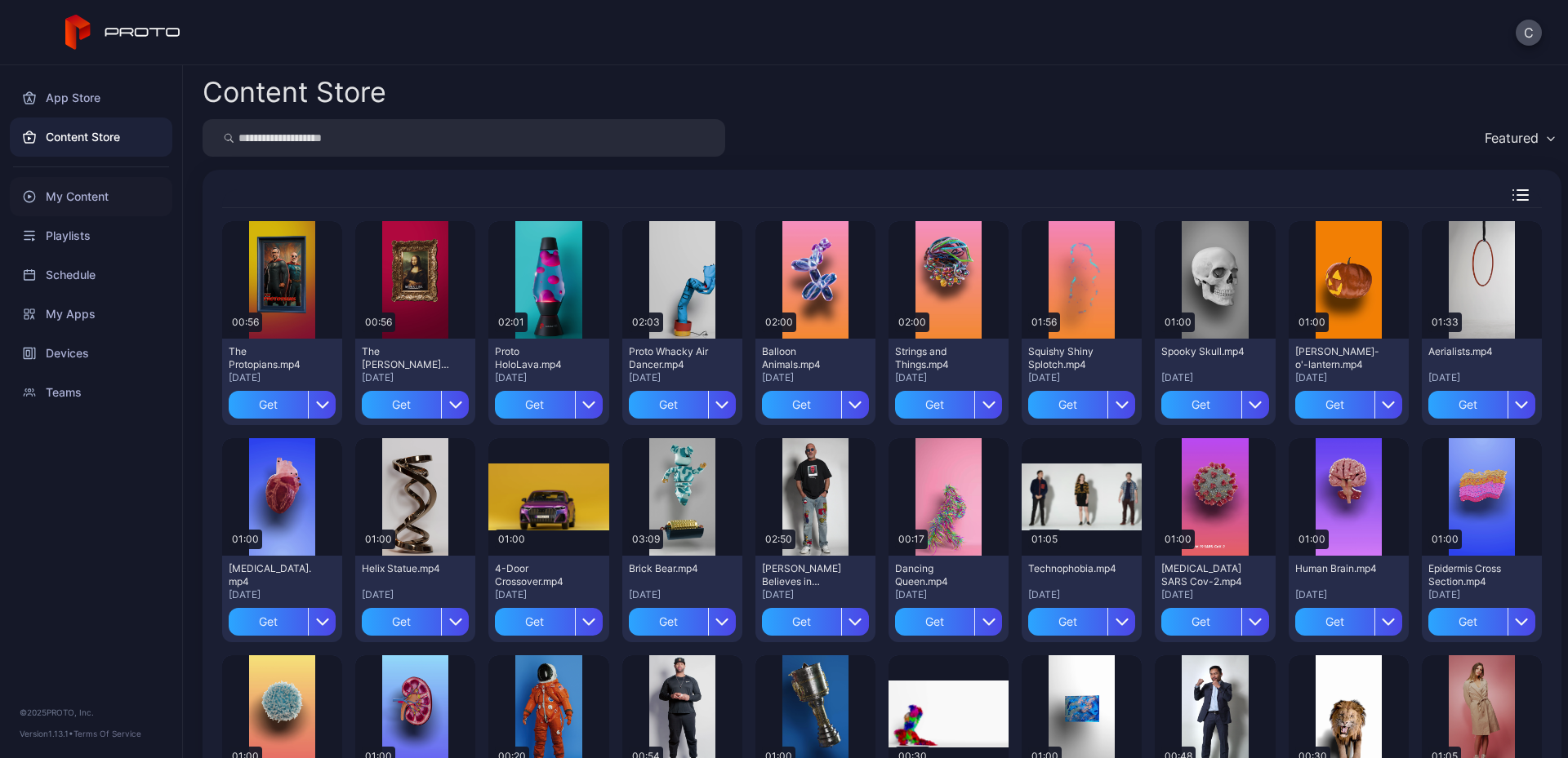
click at [67, 196] on div "My Content" at bounding box center [90, 196] width 163 height 39
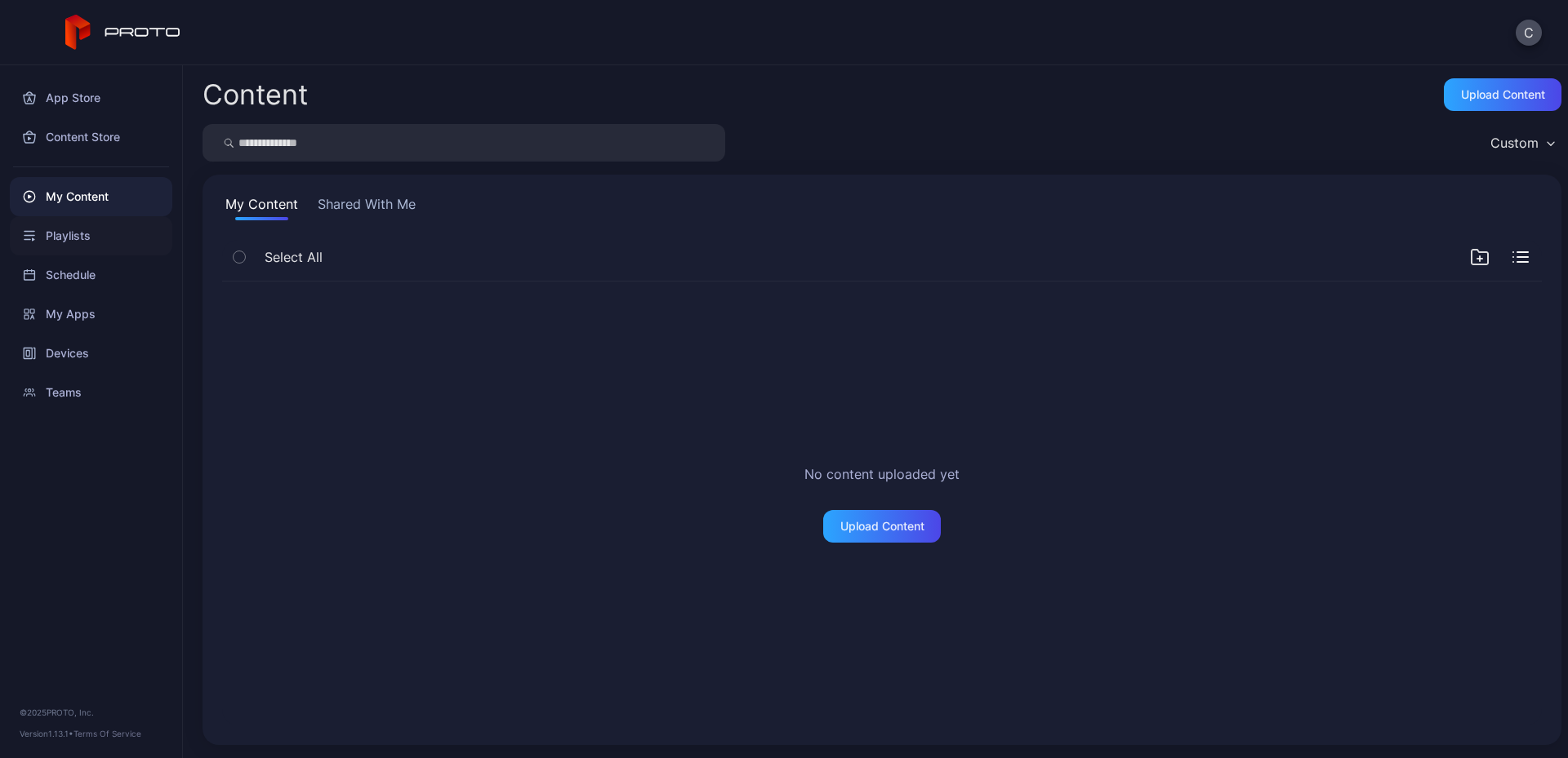
click at [67, 236] on div "Playlists" at bounding box center [90, 236] width 163 height 39
click at [90, 190] on div "My Content" at bounding box center [90, 196] width 163 height 39
click at [874, 523] on div "Upload Content" at bounding box center [882, 526] width 84 height 13
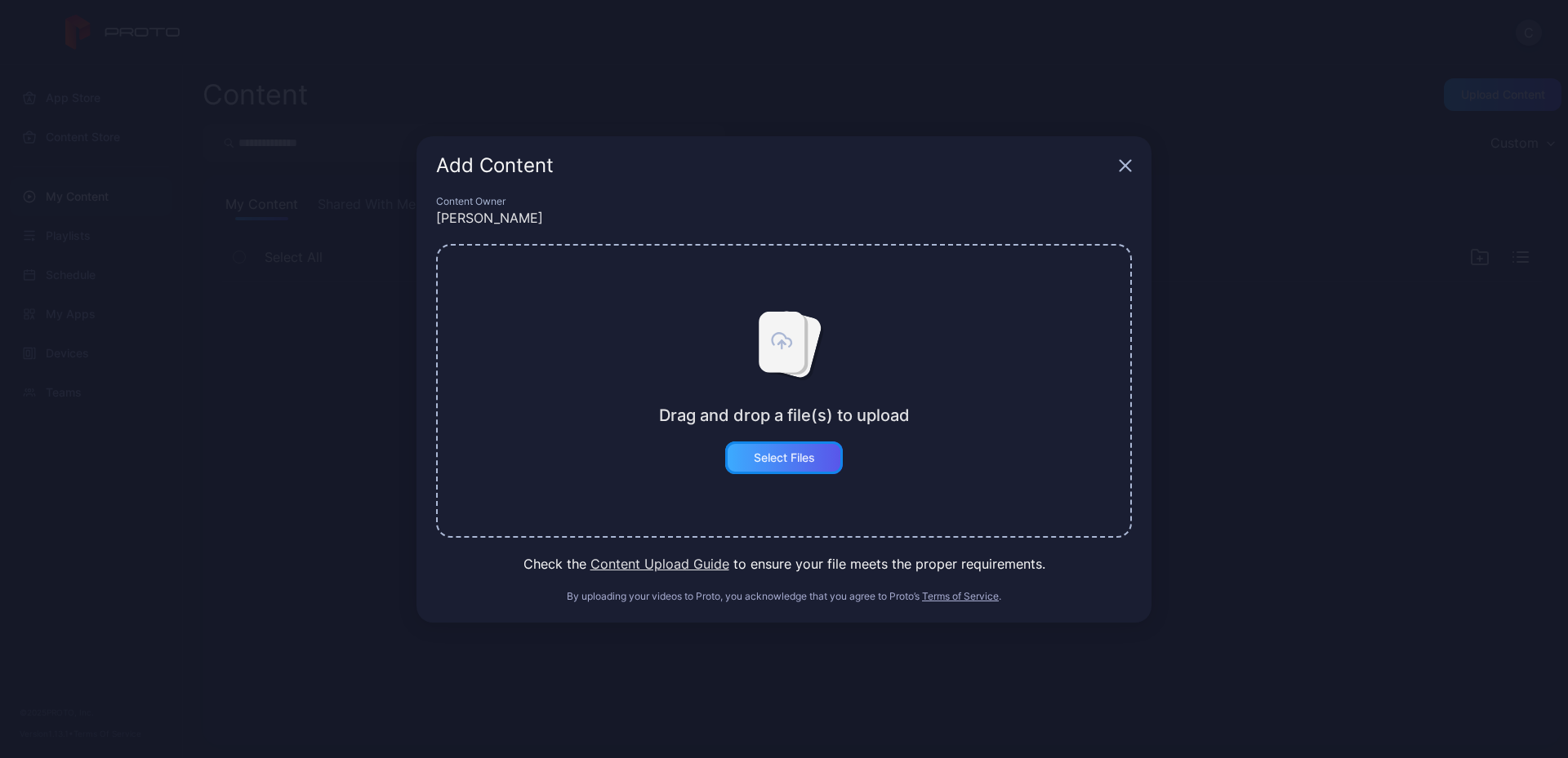
click at [779, 454] on div "Select Files" at bounding box center [784, 458] width 62 height 13
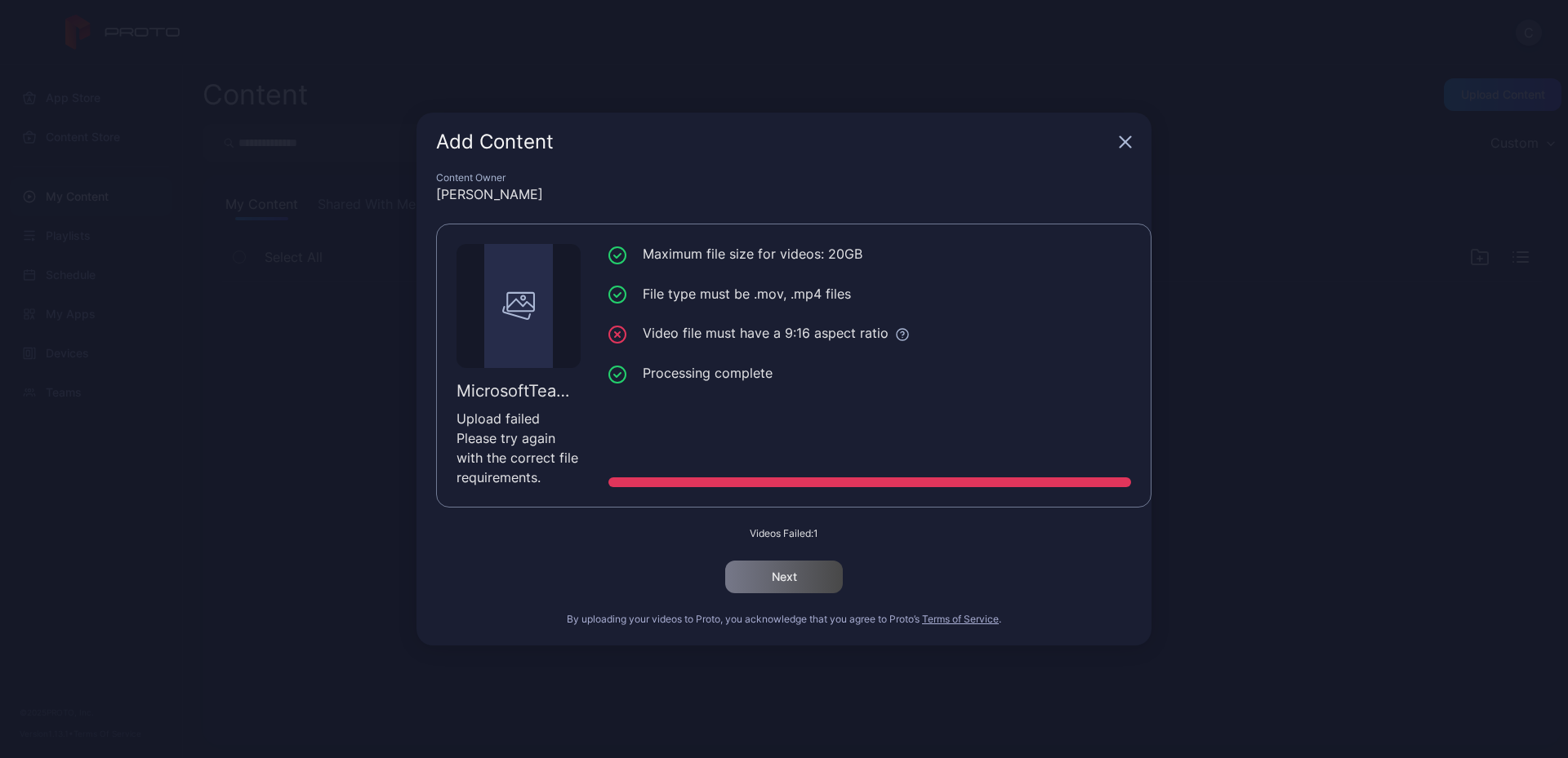
click at [1129, 128] on div "Add Content" at bounding box center [784, 141] width 734 height 59
click at [1126, 143] on icon "button" at bounding box center [1125, 142] width 11 height 11
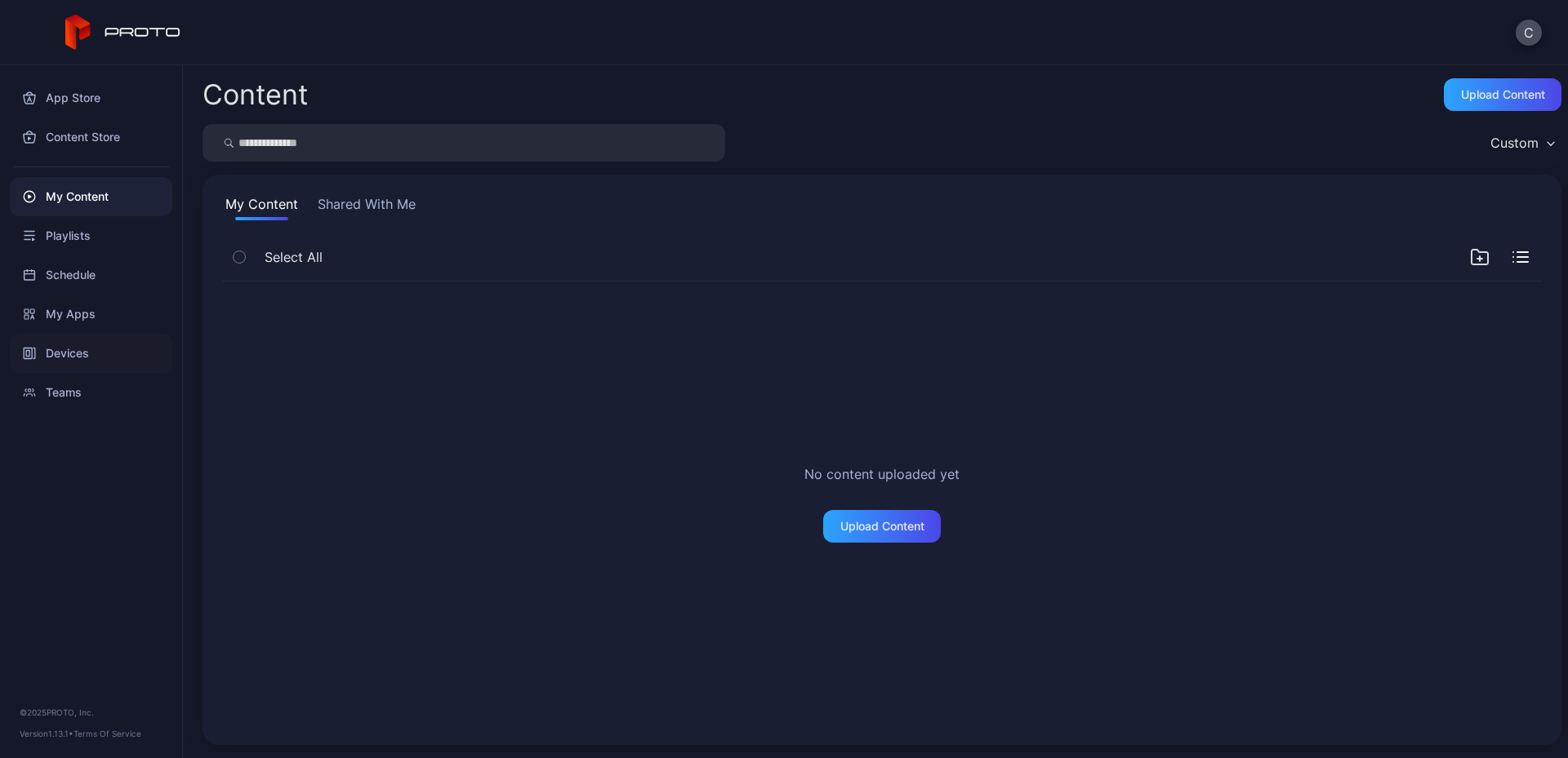
click at [71, 356] on div "Devices" at bounding box center [90, 353] width 163 height 39
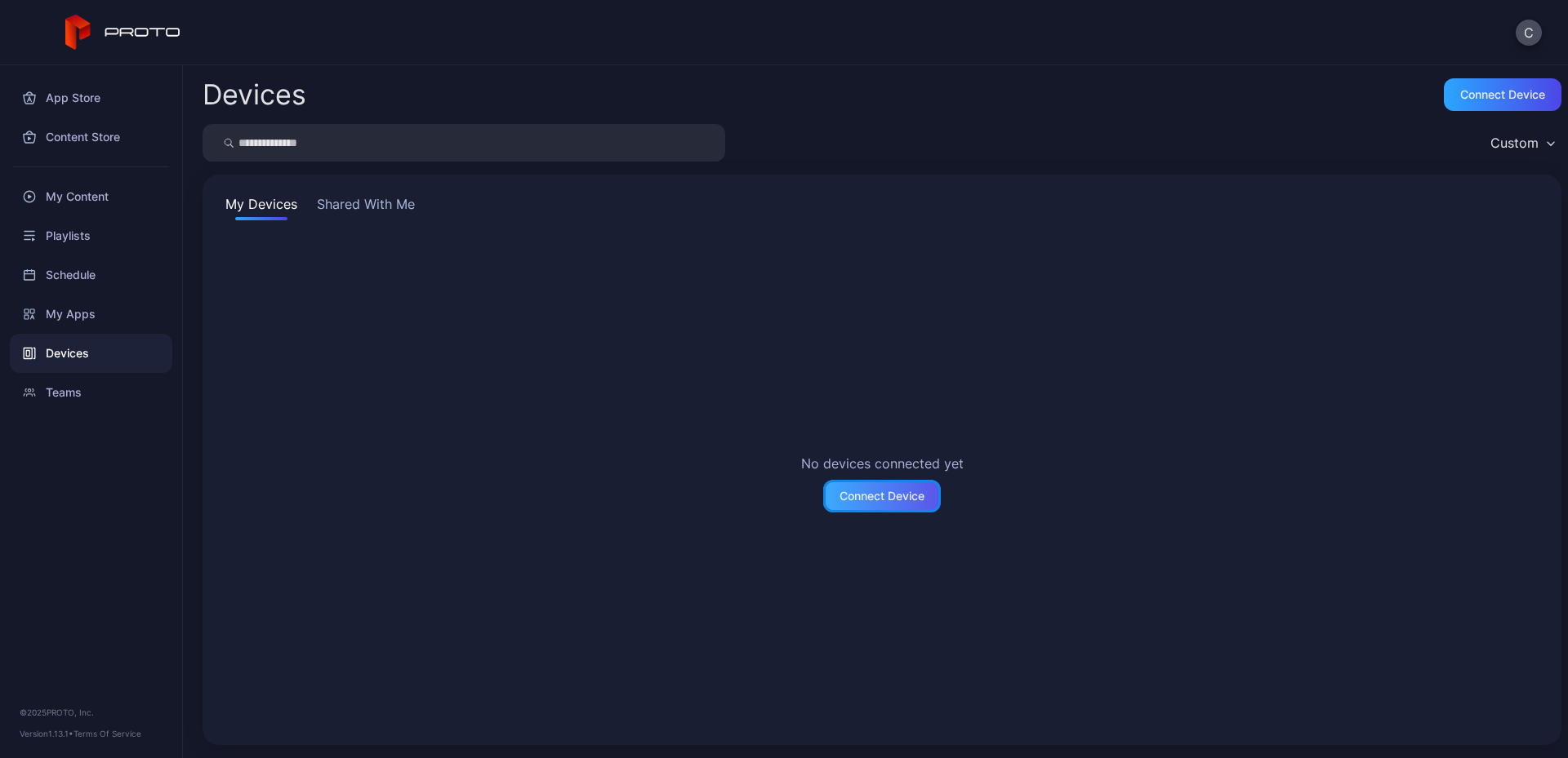
click at [859, 485] on div "Connect Device" at bounding box center [882, 496] width 117 height 33
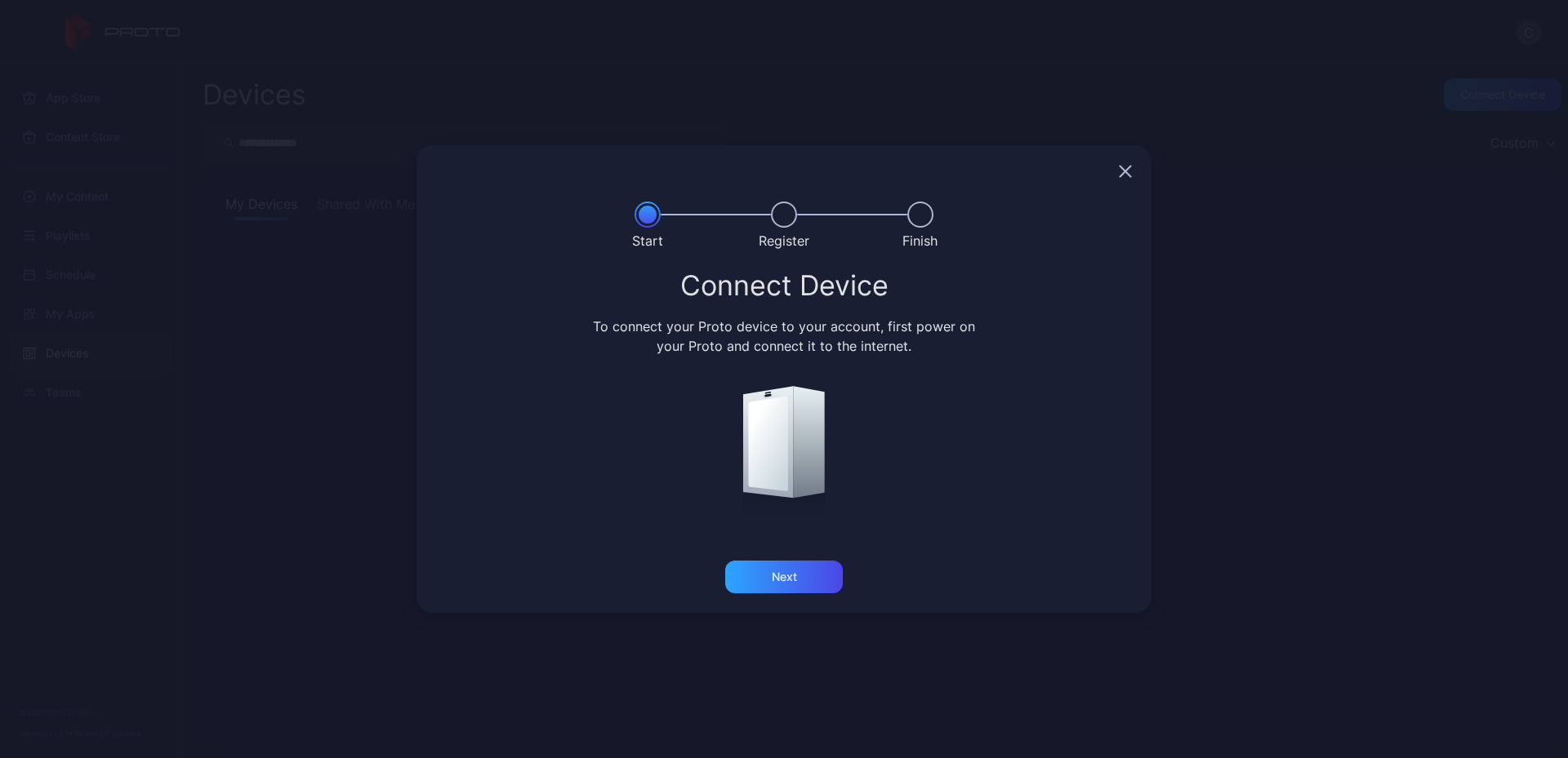
click at [1130, 175] on icon "button" at bounding box center [1125, 171] width 13 height 13
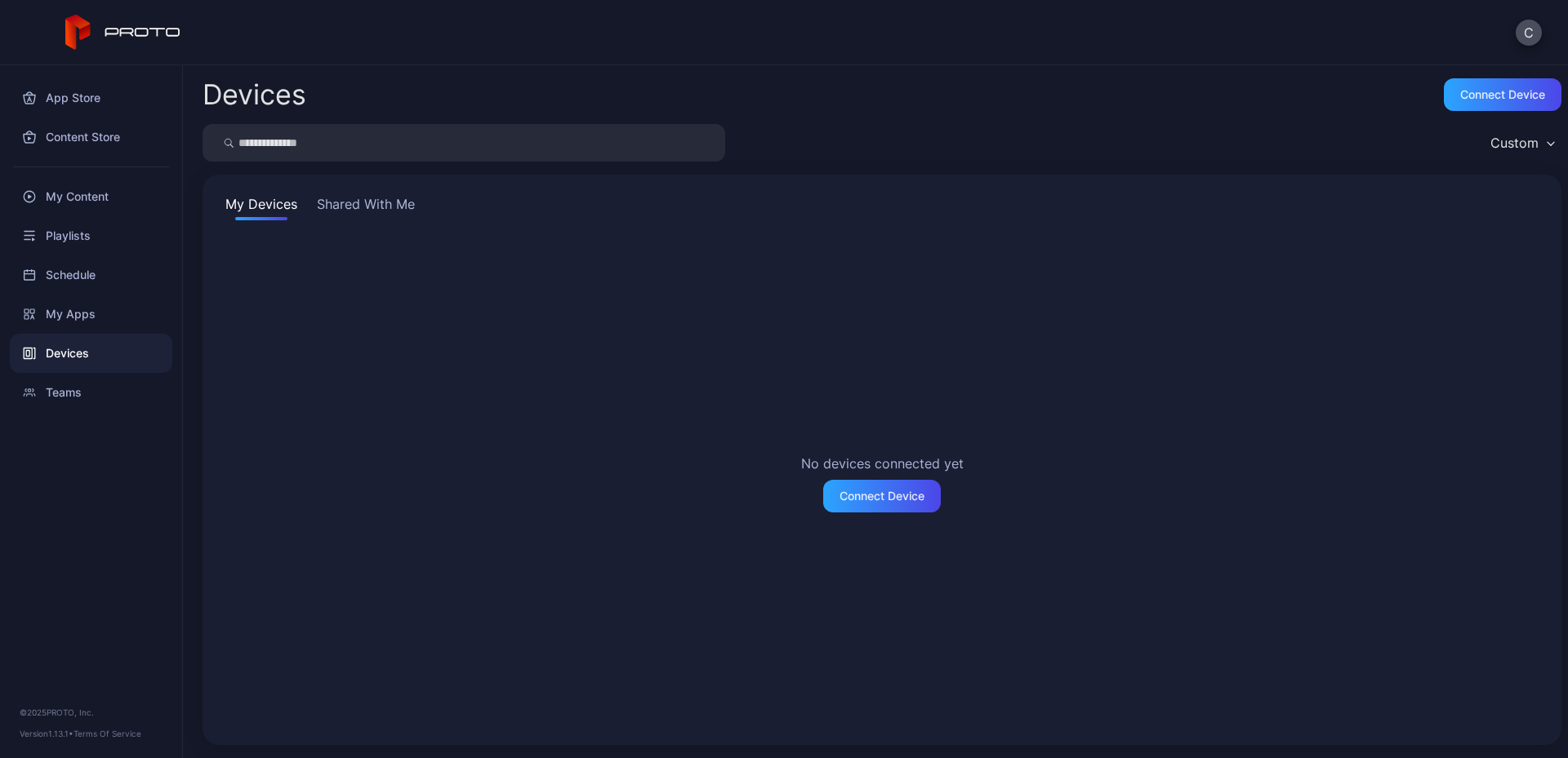
click at [1197, 116] on div "Devices Connect device Custom My Devices Shared With Me No devices connected ye…" at bounding box center [875, 412] width 1385 height 693
